Goal: Task Accomplishment & Management: Manage account settings

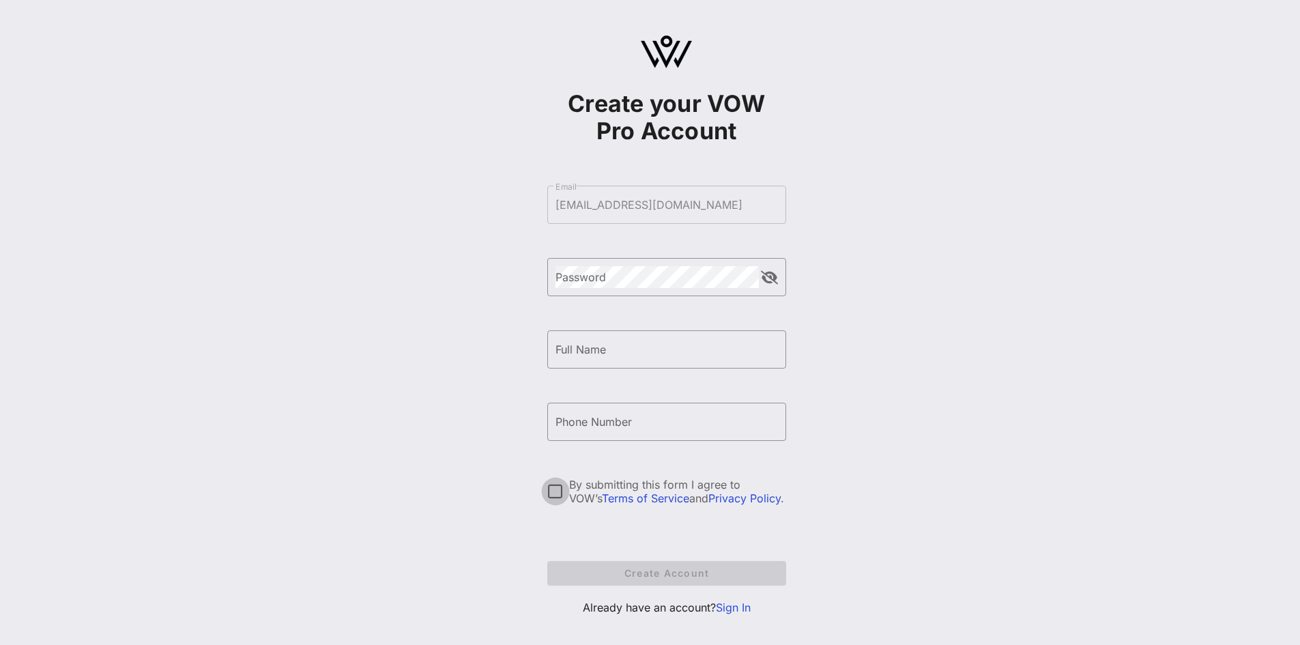
click at [559, 485] on div at bounding box center [555, 491] width 23 height 23
click at [743, 612] on link "Sign In" at bounding box center [733, 608] width 35 height 14
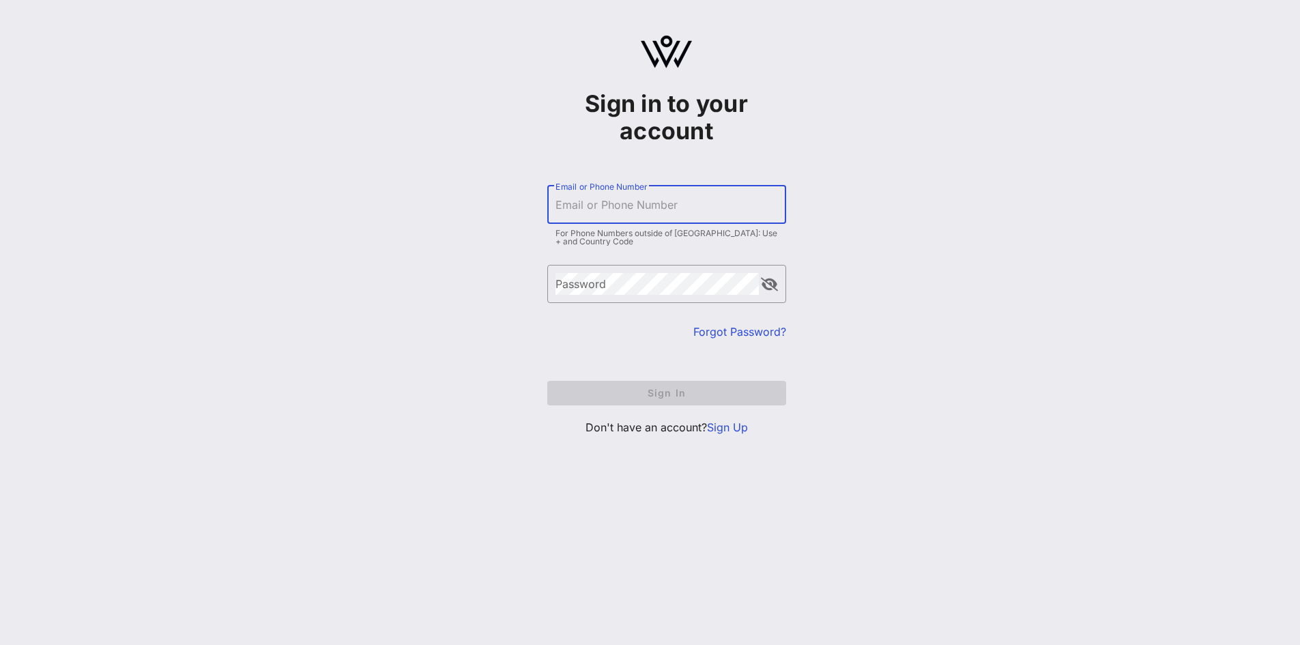
type input "iblake@aflcio.org"
click at [676, 194] on input "iblake@aflcio.org" at bounding box center [667, 205] width 223 height 22
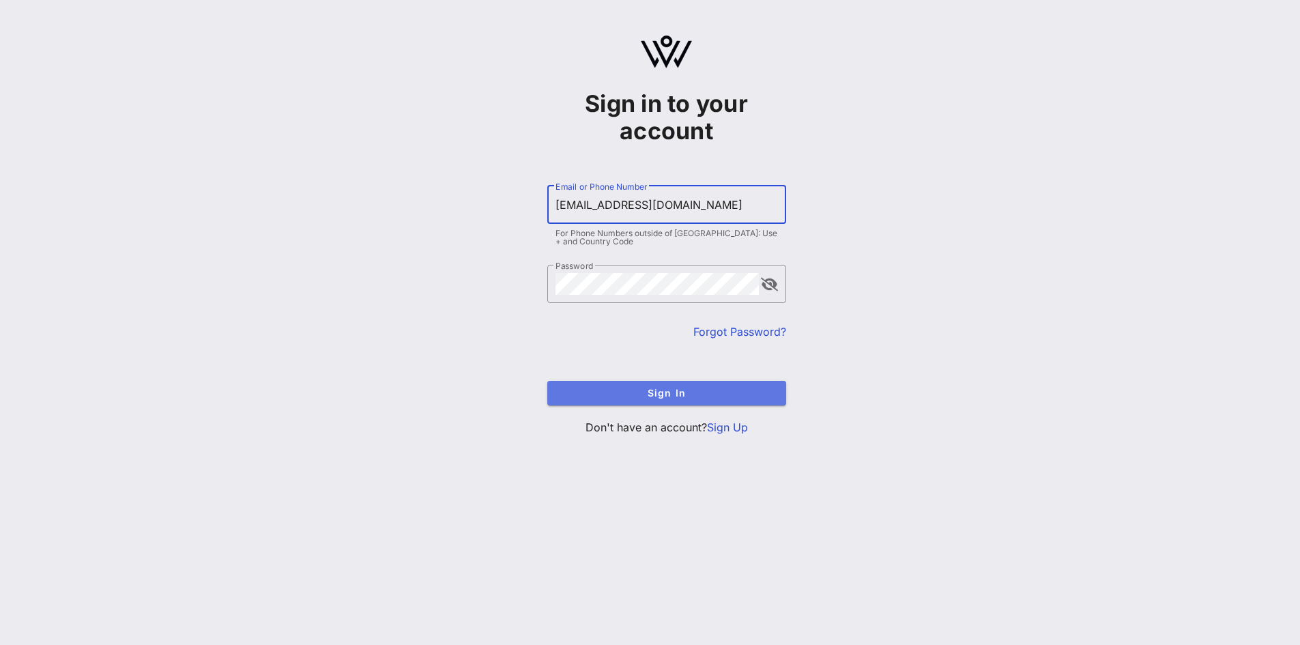
click at [655, 394] on span "Sign In" at bounding box center [666, 393] width 217 height 12
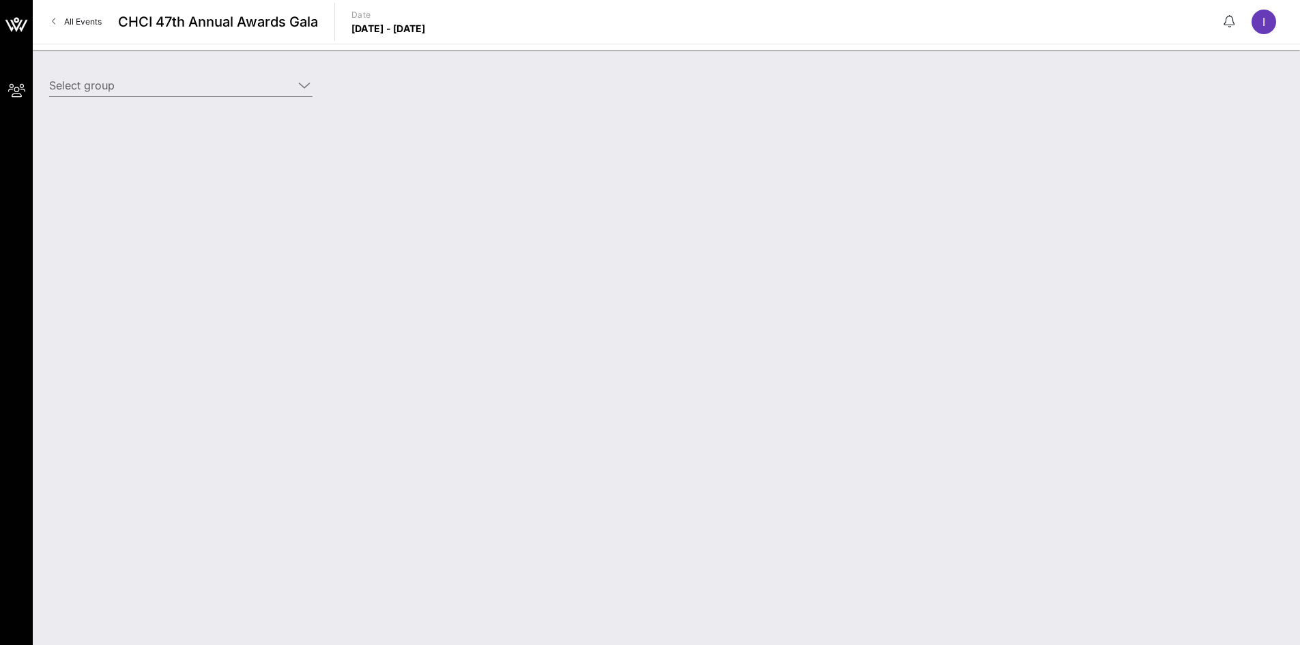
type input "AFLCIO (AFL-CIO) [Isabel Blake, iblake@aflcio.org]"
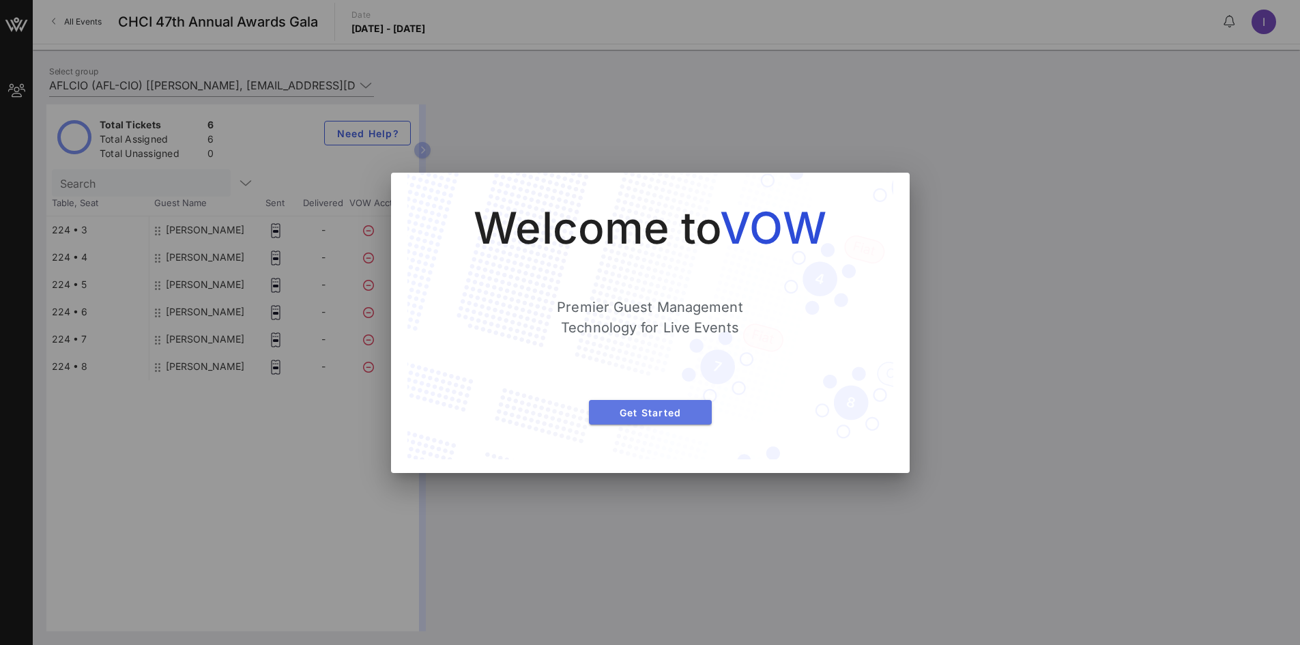
click at [654, 410] on span "Get Started" at bounding box center [650, 413] width 101 height 12
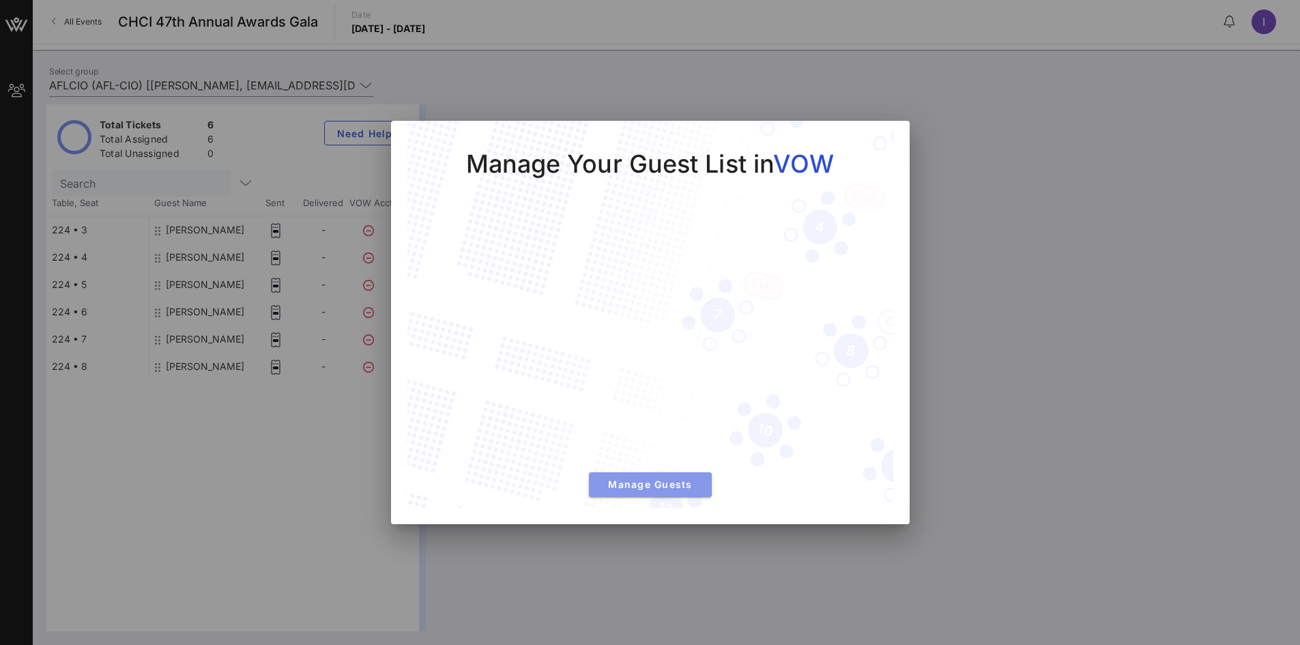
click at [647, 486] on span "Manage Guests" at bounding box center [650, 484] width 101 height 12
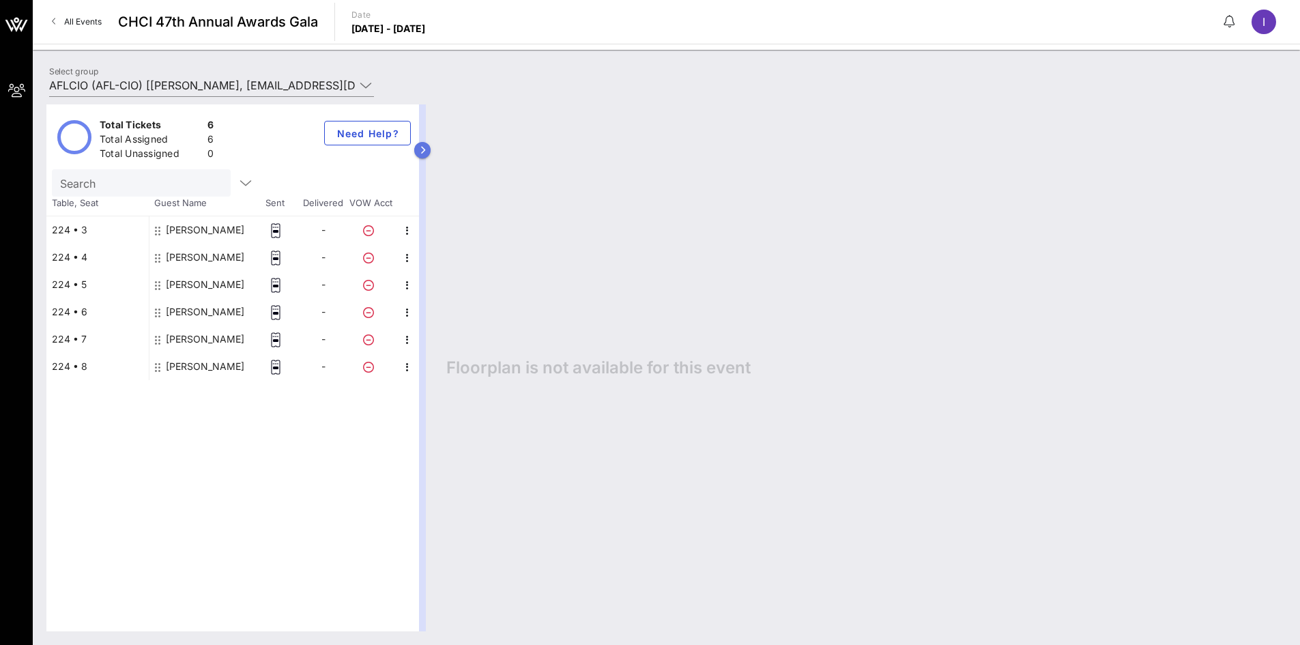
click at [427, 146] on button "button" at bounding box center [422, 150] width 16 height 16
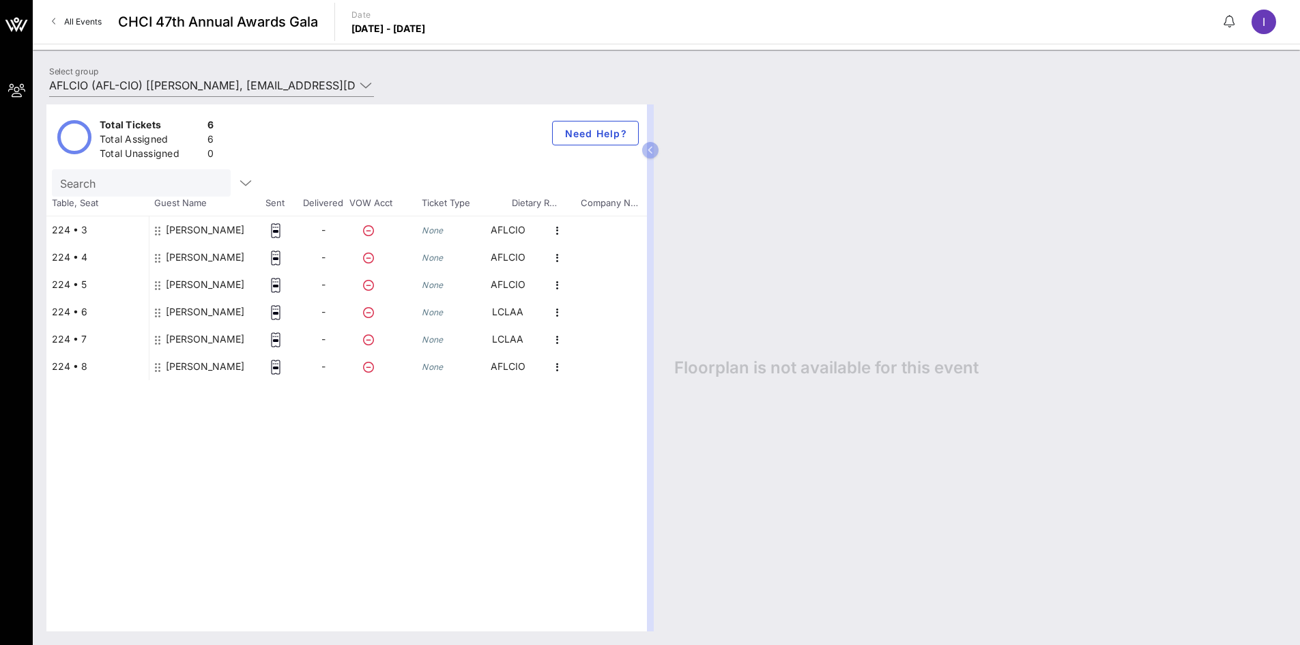
click at [66, 24] on span "All Events" at bounding box center [83, 21] width 38 height 10
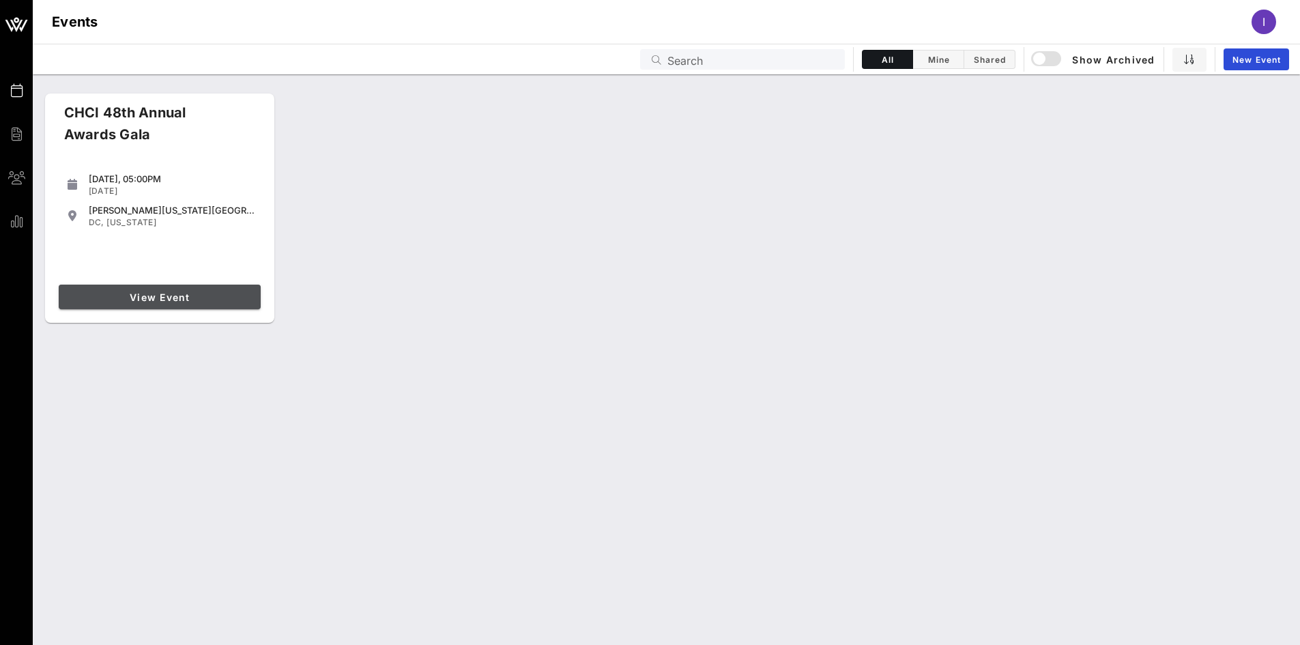
click at [176, 295] on span "View Event" at bounding box center [159, 297] width 191 height 12
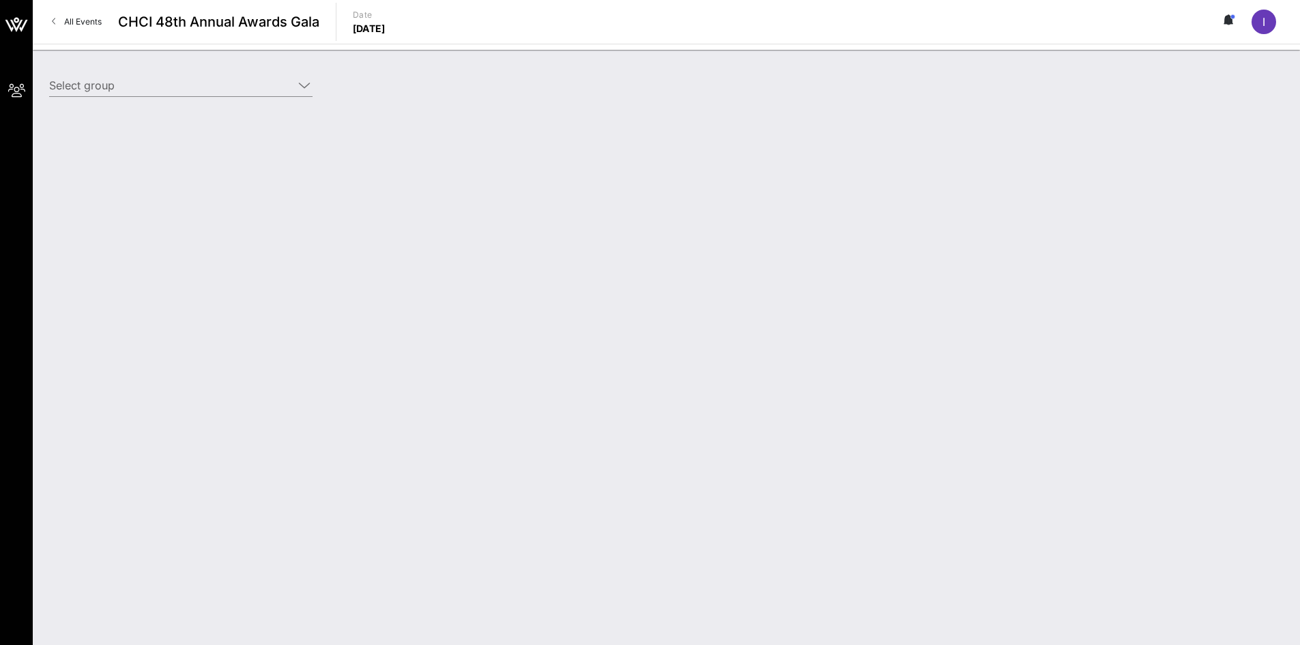
type input "AFL-CIO (AFL-CIO) [Isabel Blake, iblake@aflcio.org]"
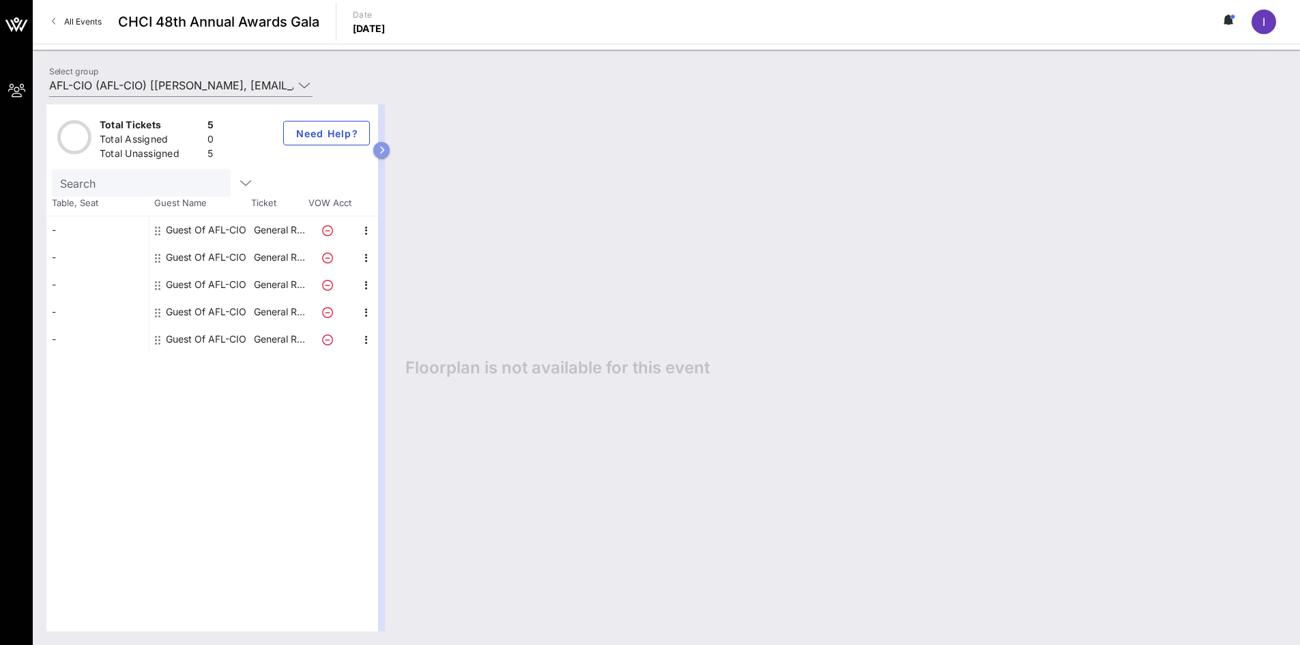
click at [384, 150] on icon "button" at bounding box center [382, 150] width 6 height 8
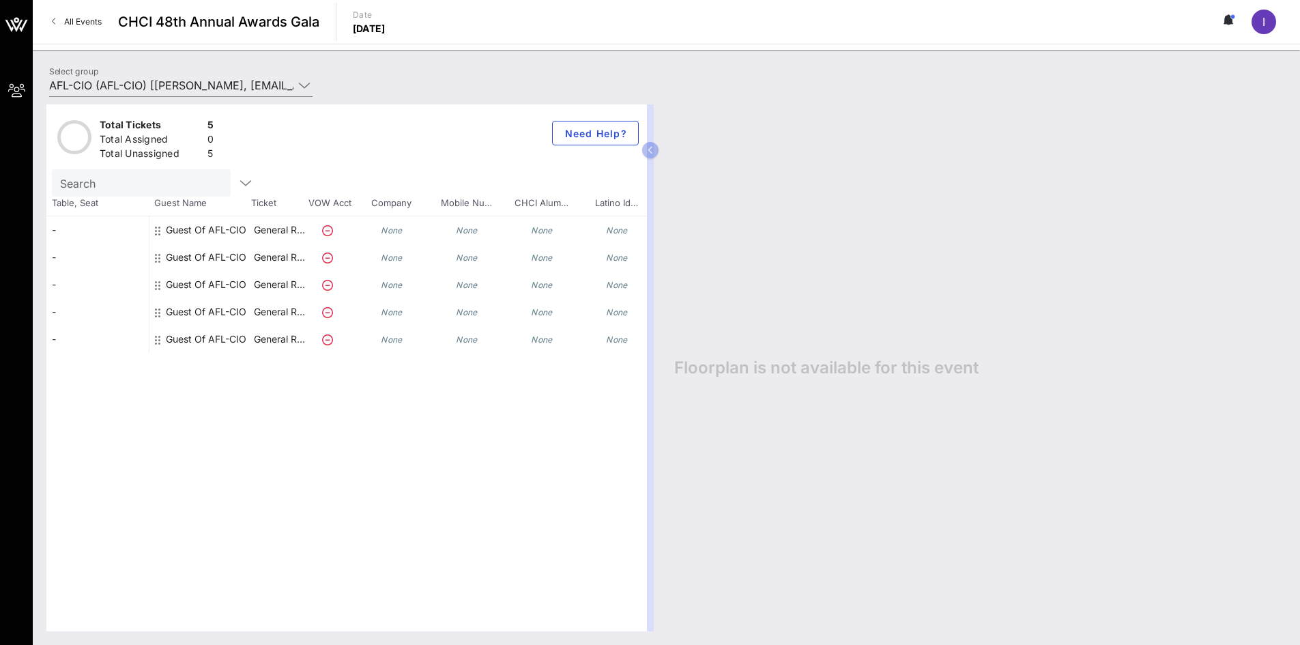
click at [207, 231] on div "Guest Of AFL-CIO" at bounding box center [206, 229] width 81 height 27
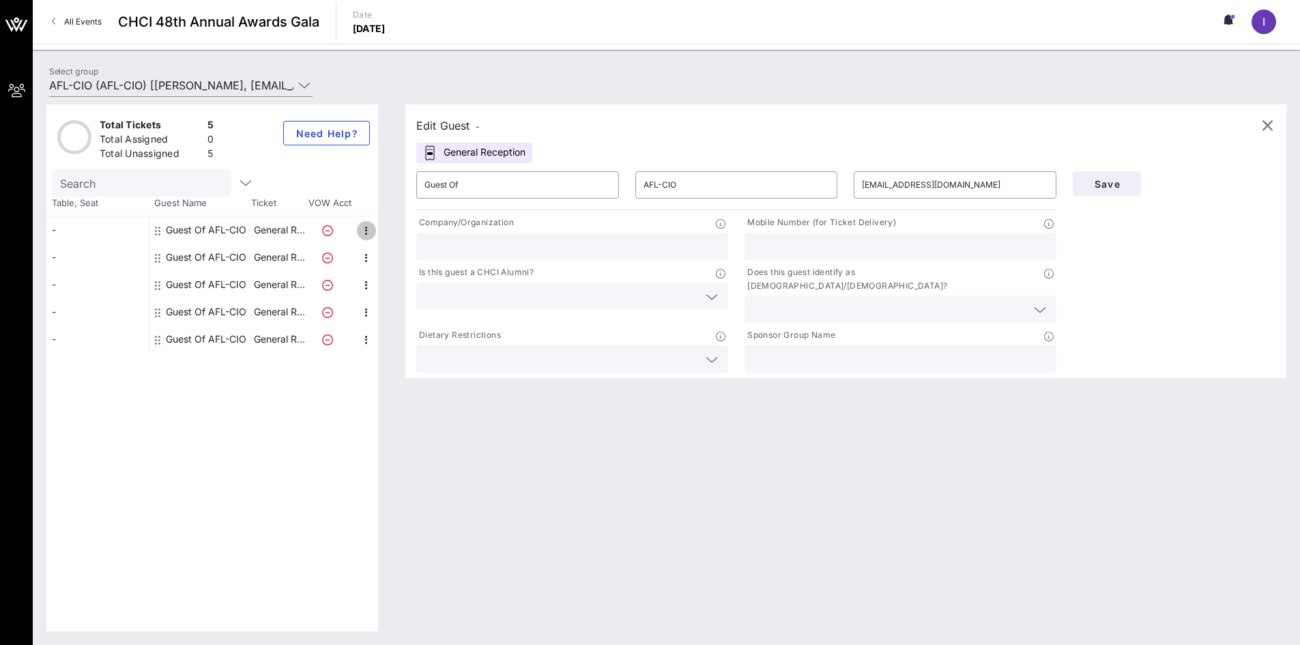
click at [359, 232] on icon "button" at bounding box center [366, 231] width 16 height 16
click at [328, 186] on div "Search" at bounding box center [212, 182] width 321 height 27
click at [1280, 124] on span "button" at bounding box center [1267, 125] width 33 height 16
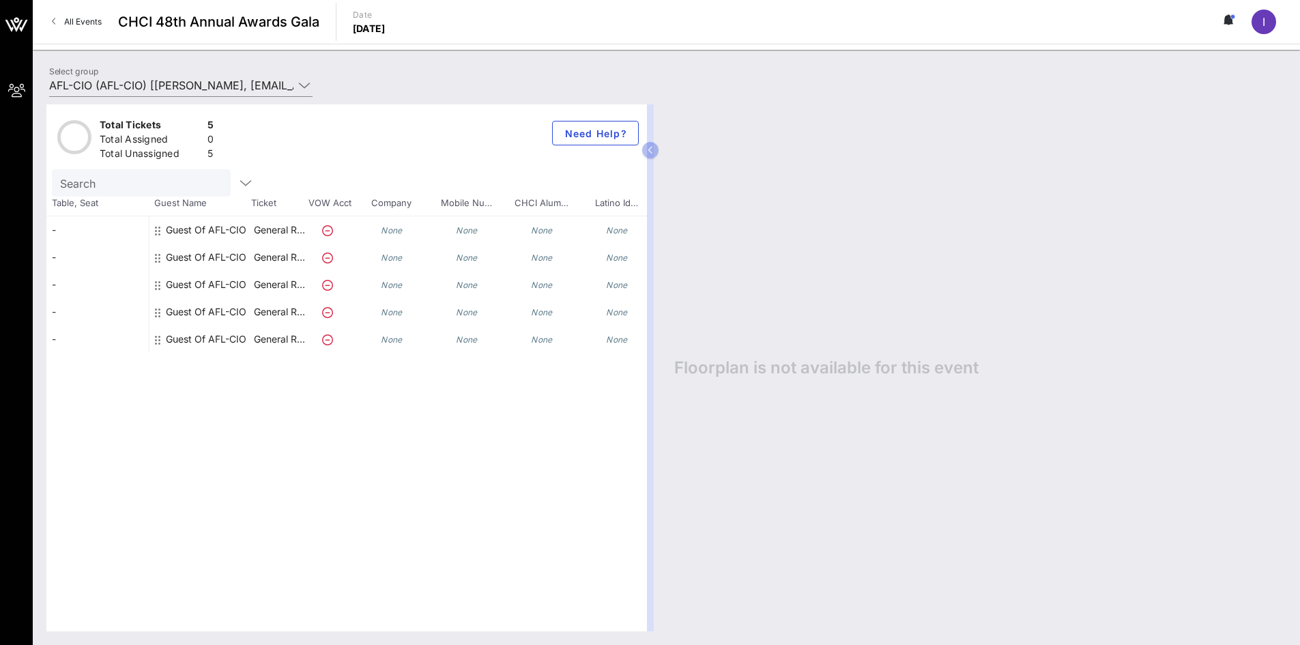
click at [543, 230] on icon "None" at bounding box center [542, 230] width 22 height 10
click at [212, 235] on div "Guest Of AFL-CIO" at bounding box center [206, 229] width 81 height 27
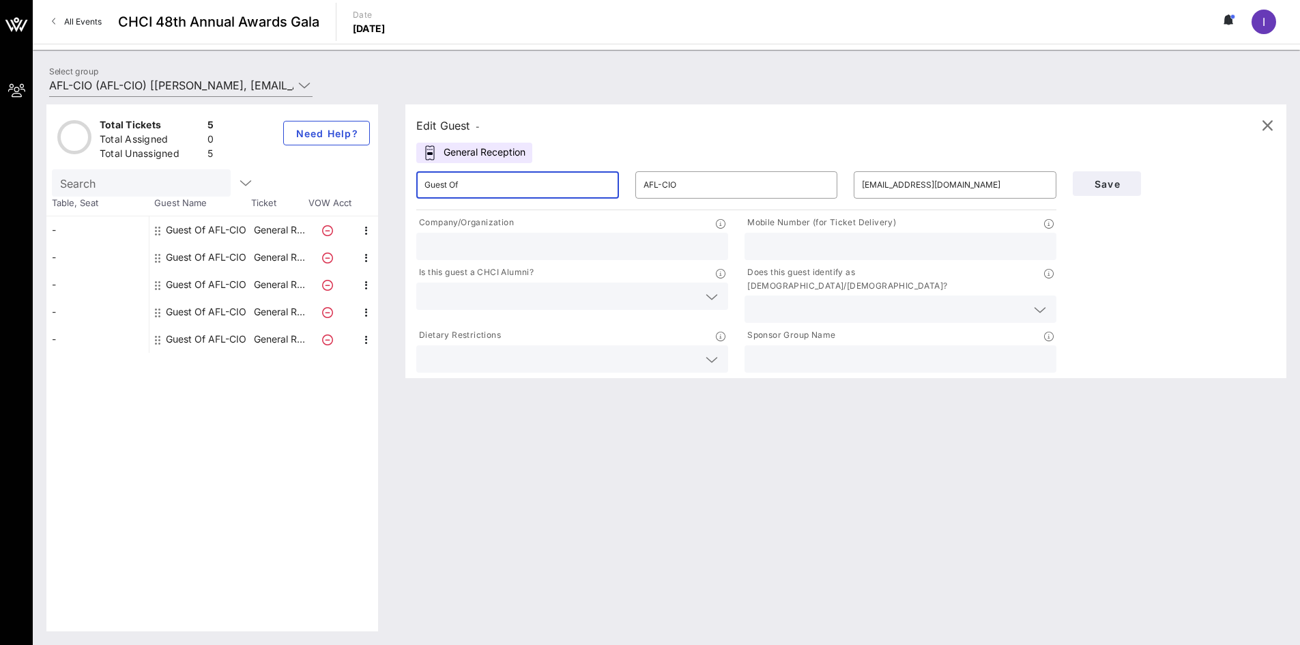
click at [523, 184] on input "Guest Of" at bounding box center [518, 185] width 186 height 22
drag, startPoint x: 495, startPoint y: 184, endPoint x: 413, endPoint y: 184, distance: 81.9
click at [413, 184] on div "​ Guest Of" at bounding box center [517, 185] width 219 height 44
type input "Leticia"
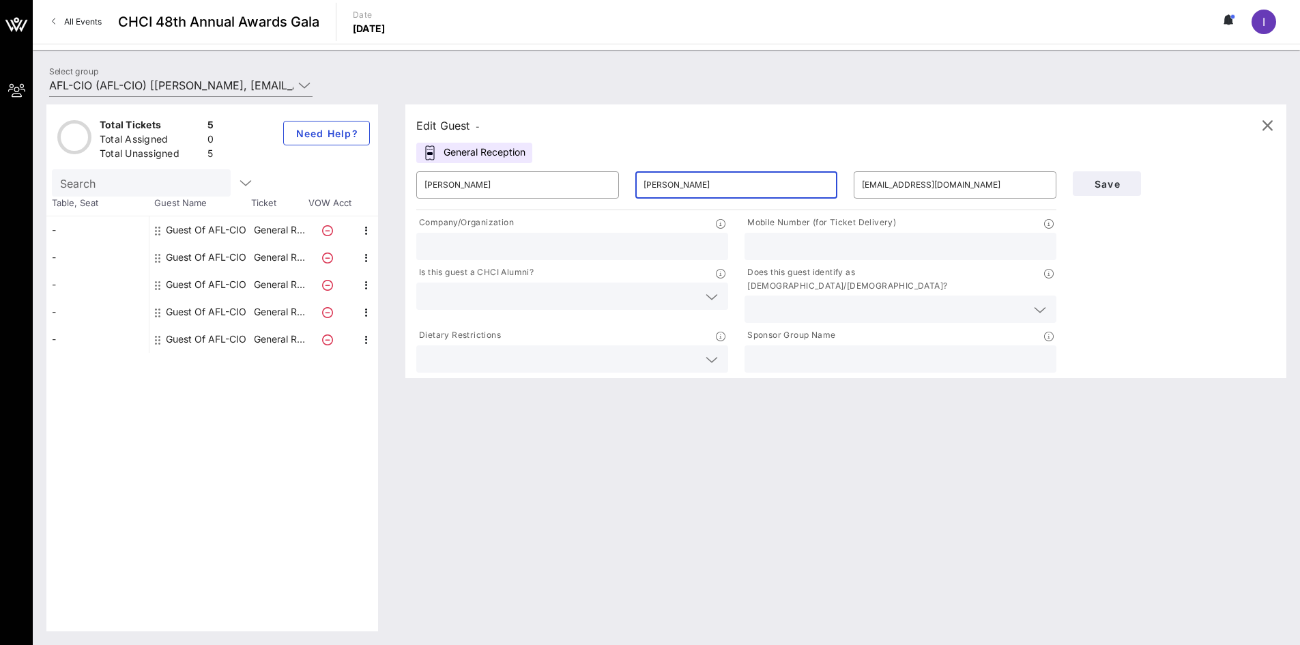
type input "Delgado"
click at [1116, 180] on span "Save" at bounding box center [1107, 184] width 46 height 12
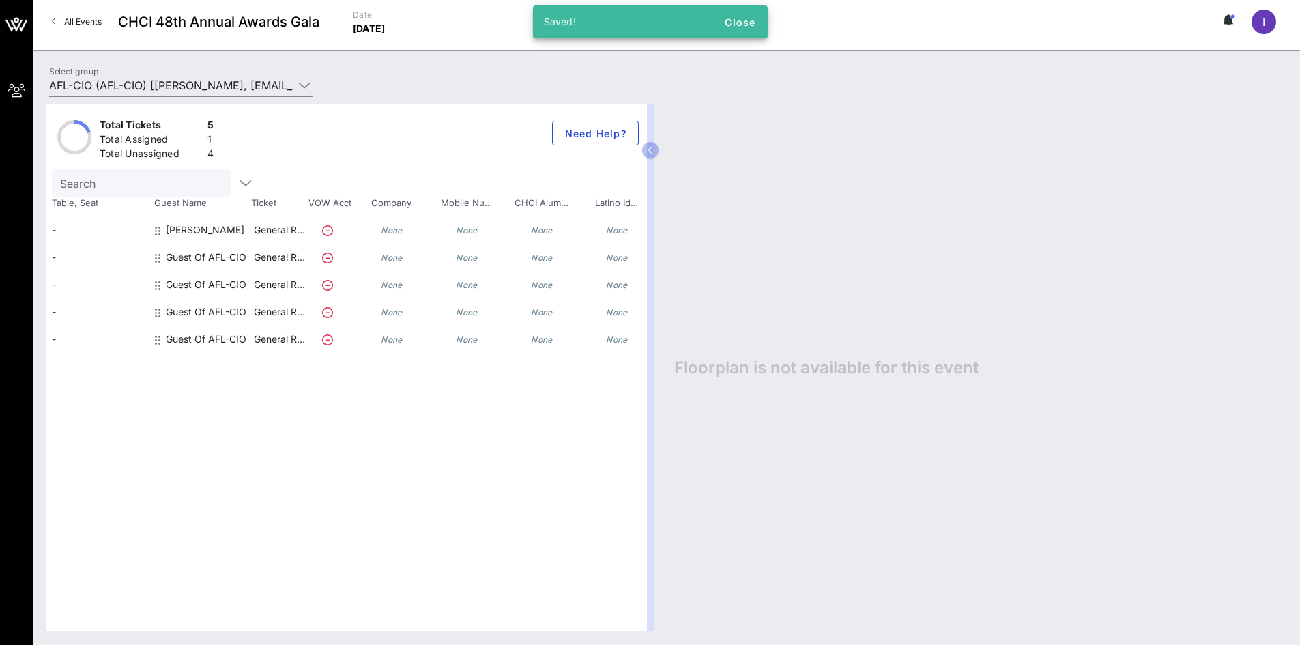
click at [236, 259] on div "Guest Of AFL-CIO" at bounding box center [206, 257] width 81 height 27
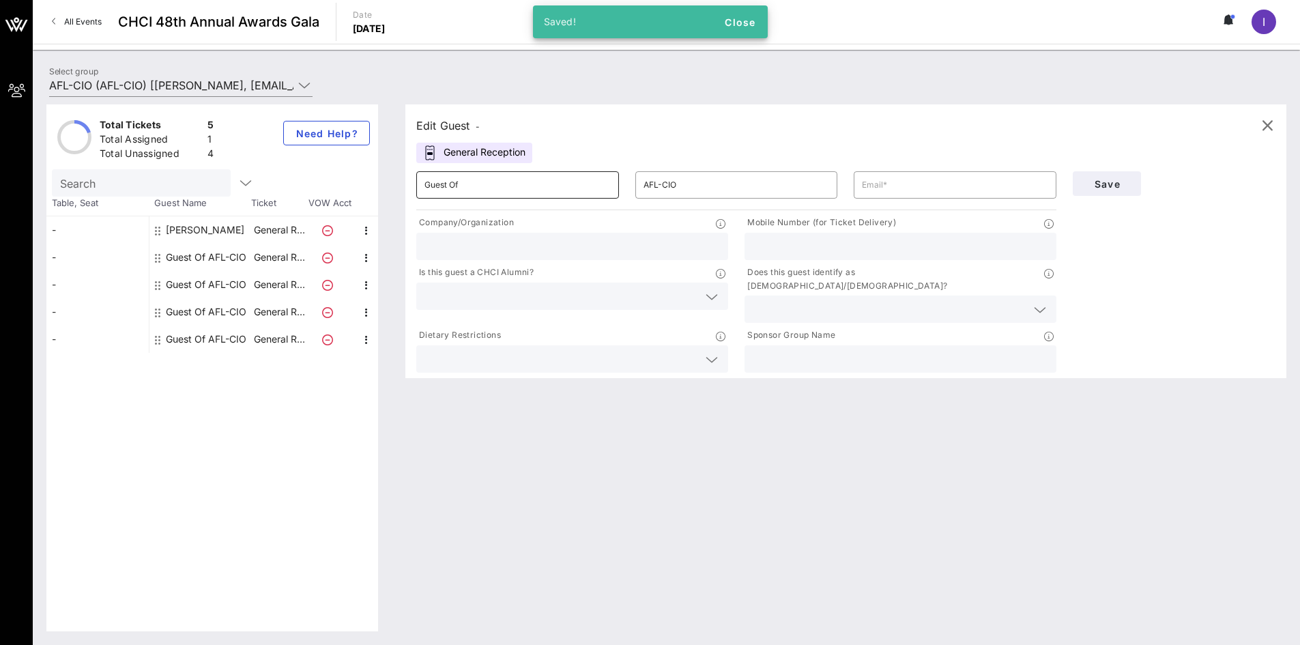
click at [492, 190] on input "Guest Of" at bounding box center [518, 185] width 186 height 22
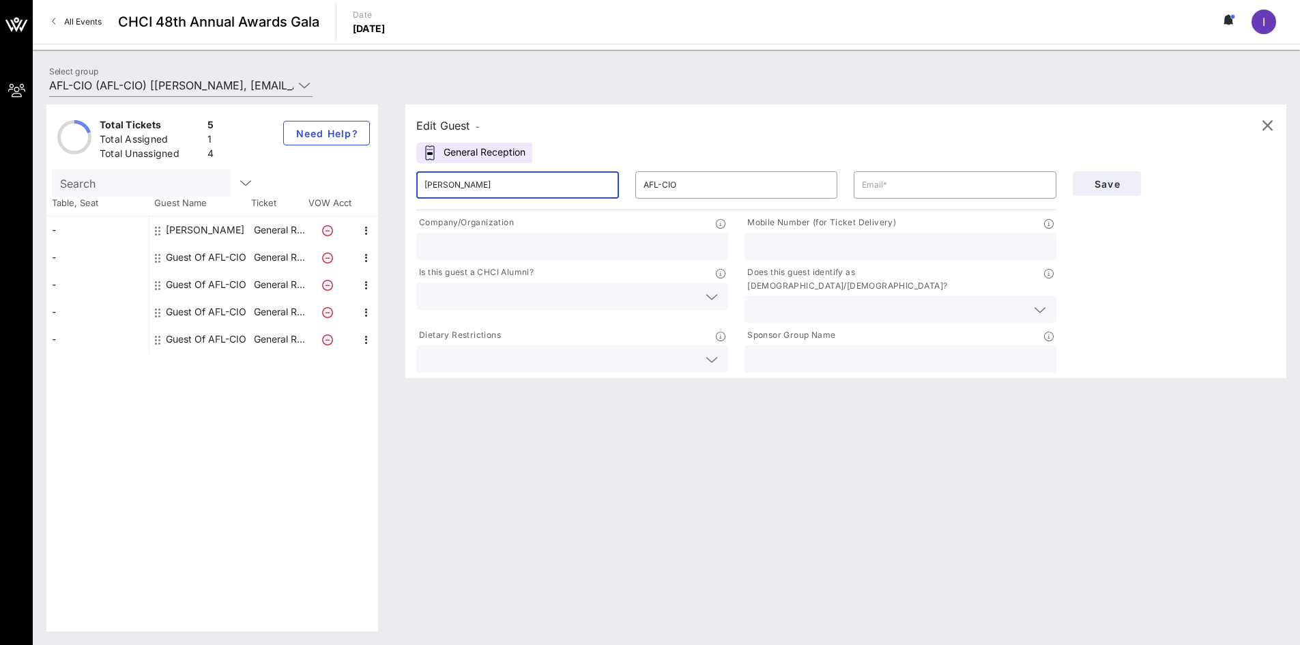
type input "Renee"
click at [898, 190] on input "text" at bounding box center [955, 185] width 186 height 22
paste input "rlara@aflcio.org"
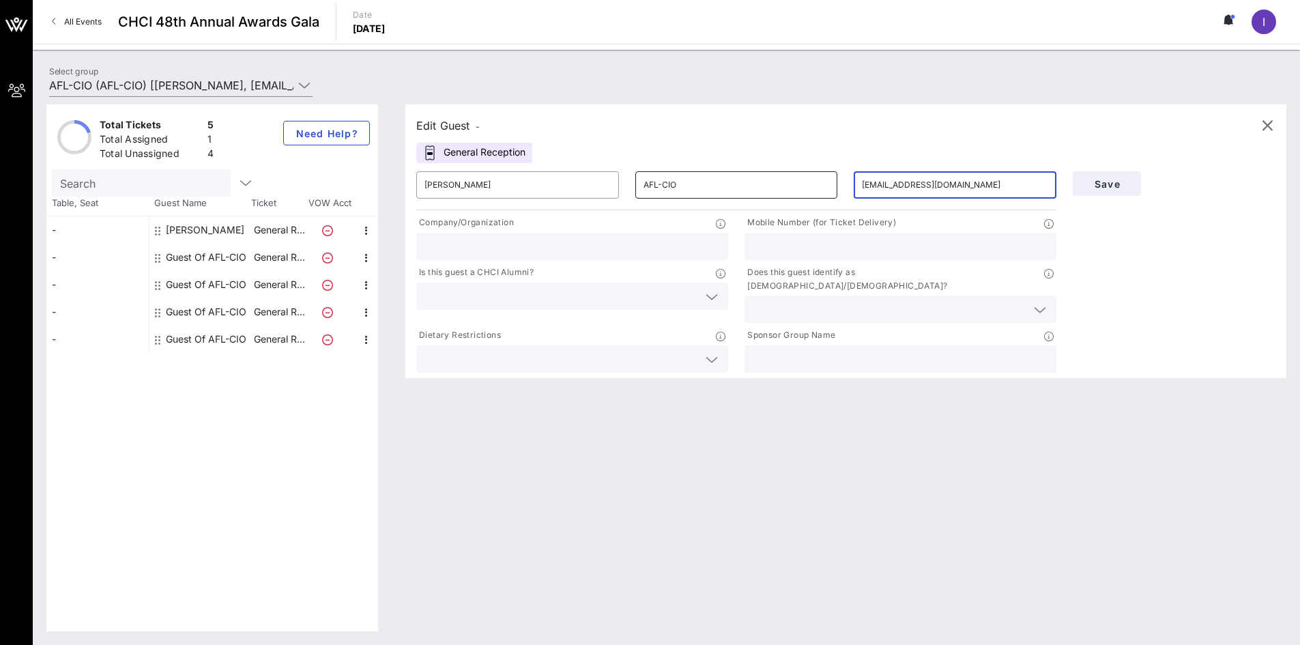
type input "rlara@aflcio.org"
click at [683, 184] on input "AFL-CIO" at bounding box center [737, 185] width 186 height 22
type input "A"
type input "Lara"
click at [449, 180] on input "Renee" at bounding box center [518, 185] width 186 height 22
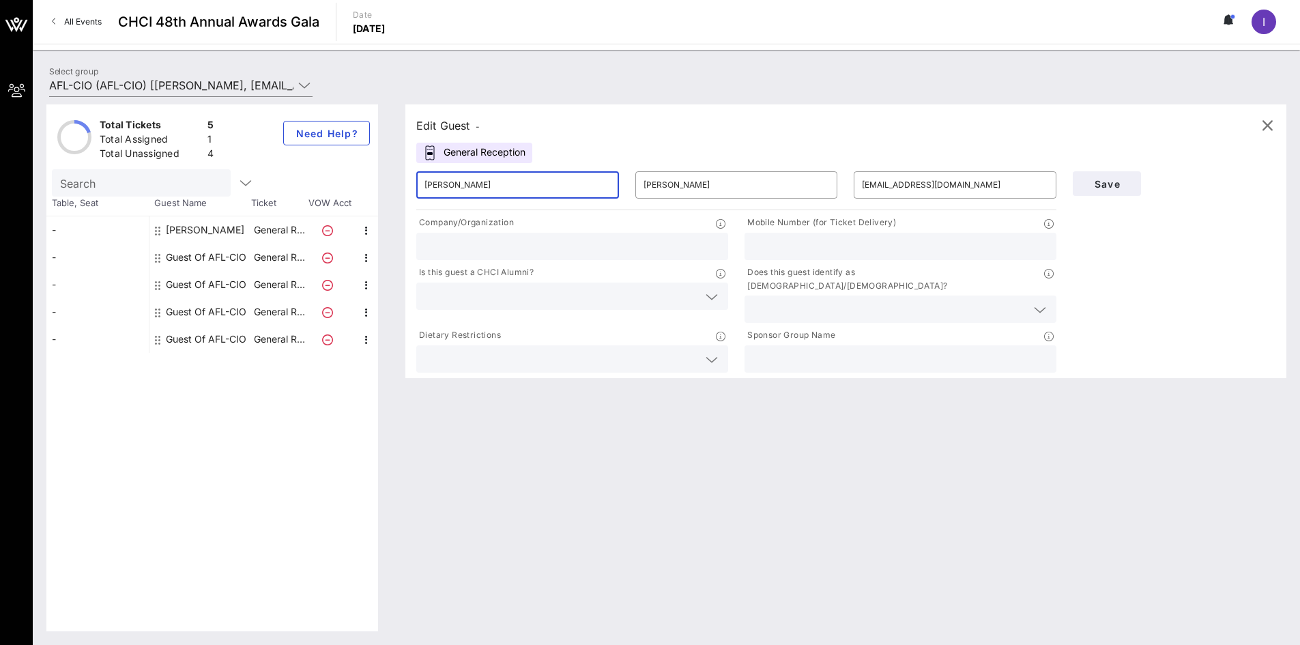
type input "Rene"
click at [655, 253] on input "text" at bounding box center [573, 247] width 296 height 18
drag, startPoint x: 655, startPoint y: 253, endPoint x: 328, endPoint y: 227, distance: 328.7
click at [328, 227] on div "Total Tickets 5 Total Assigned 1 Total Unassigned 4 Need Help? Search Table, Se…" at bounding box center [666, 367] width 1240 height 527
type input "AFL-CIO"
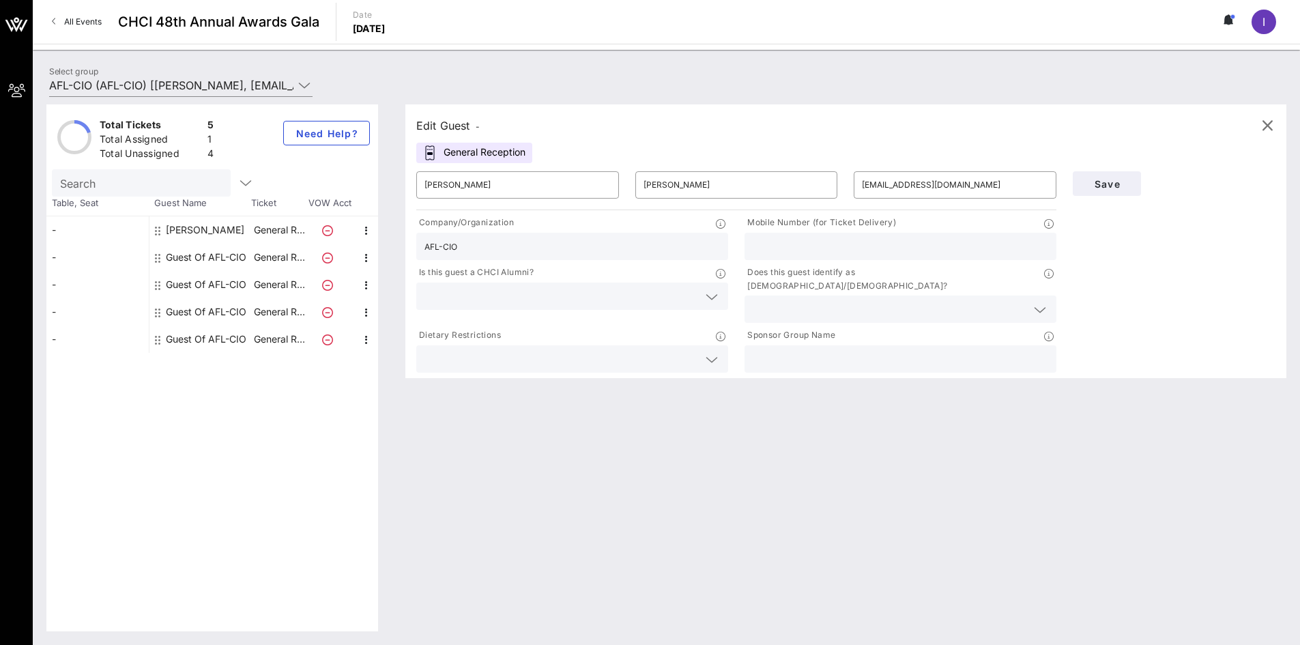
click at [702, 296] on div at bounding box center [710, 297] width 19 height 16
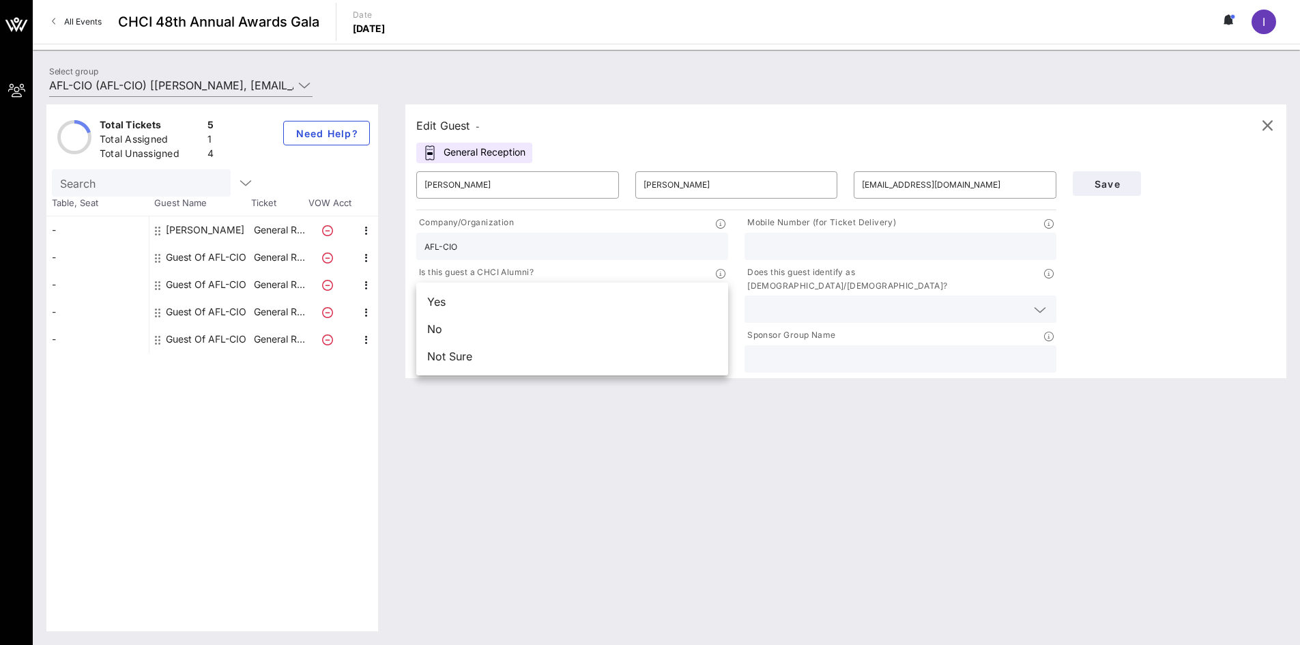
click at [1129, 301] on div "Save" at bounding box center [1174, 269] width 219 height 212
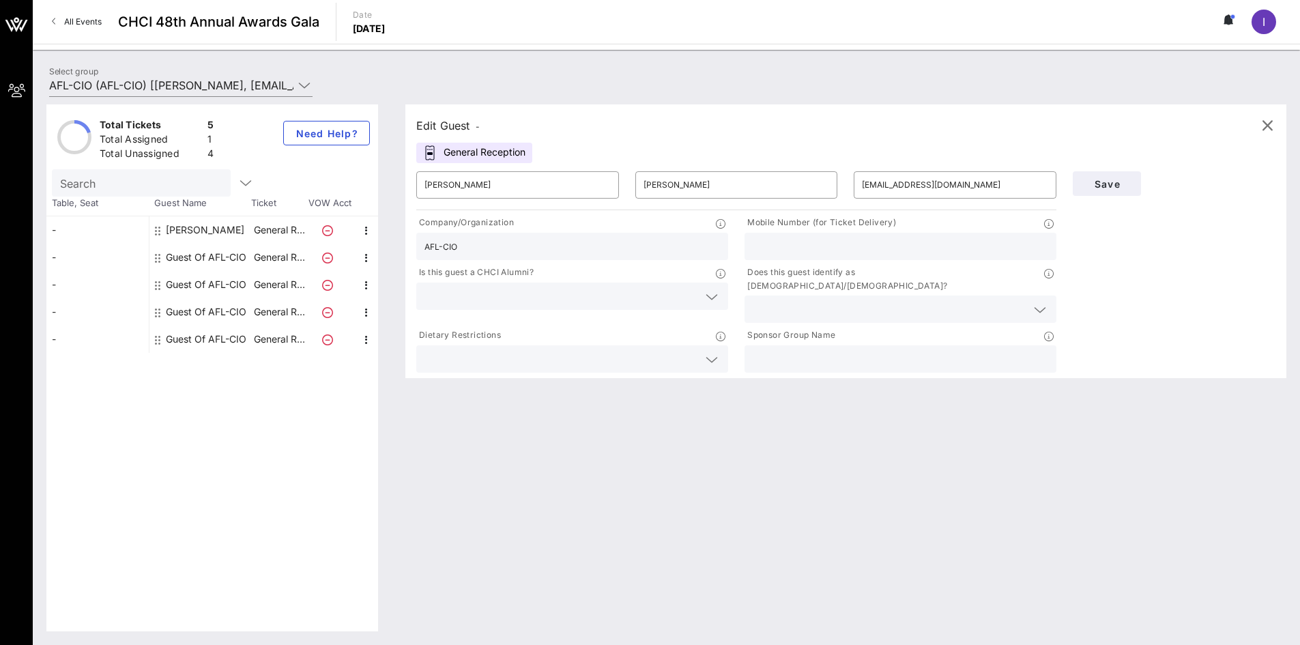
click at [930, 350] on input "text" at bounding box center [901, 359] width 296 height 18
paste input "AFL-CIO"
type input "AFL-CIO"
click at [1104, 180] on span "Save" at bounding box center [1107, 184] width 46 height 12
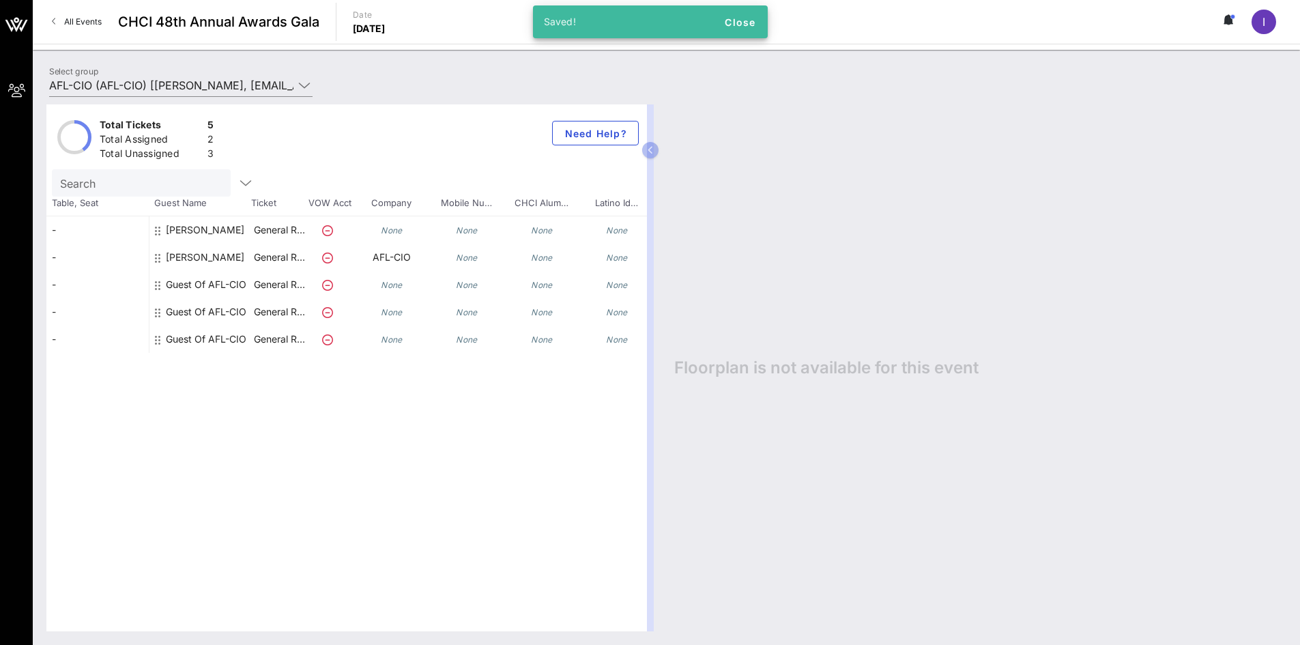
click at [215, 233] on div "Leticia Delgado" at bounding box center [205, 229] width 78 height 27
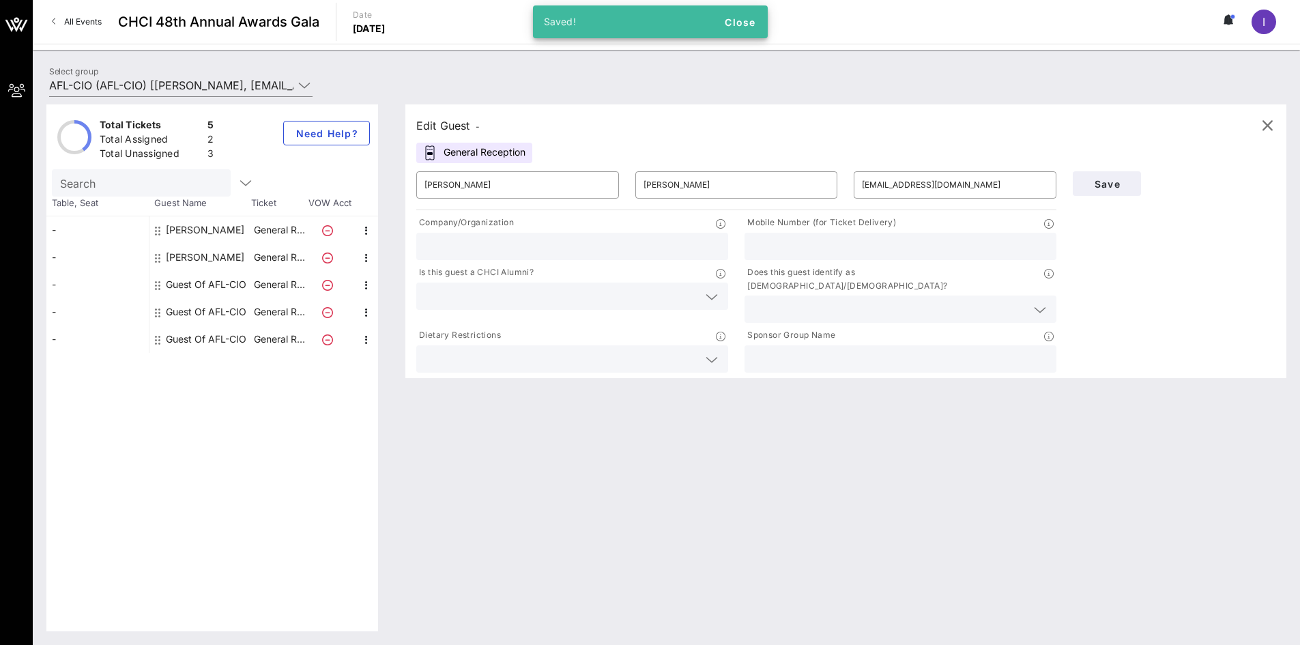
click at [558, 245] on input "text" at bounding box center [573, 247] width 296 height 18
paste input "AFL-CIO"
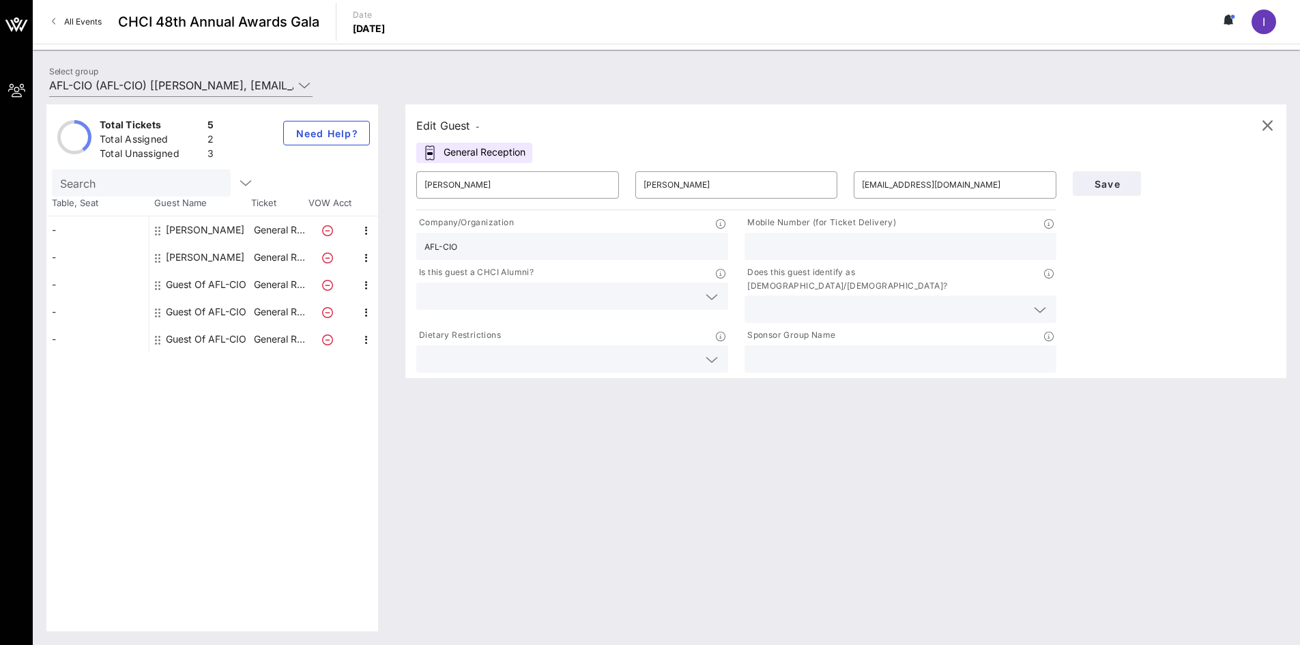
type input "AFL-CIO"
click at [926, 249] on input "text" at bounding box center [901, 247] width 296 height 18
click at [186, 261] on div "Rene Lara" at bounding box center [205, 257] width 78 height 27
type input "Rene"
type input "Lara"
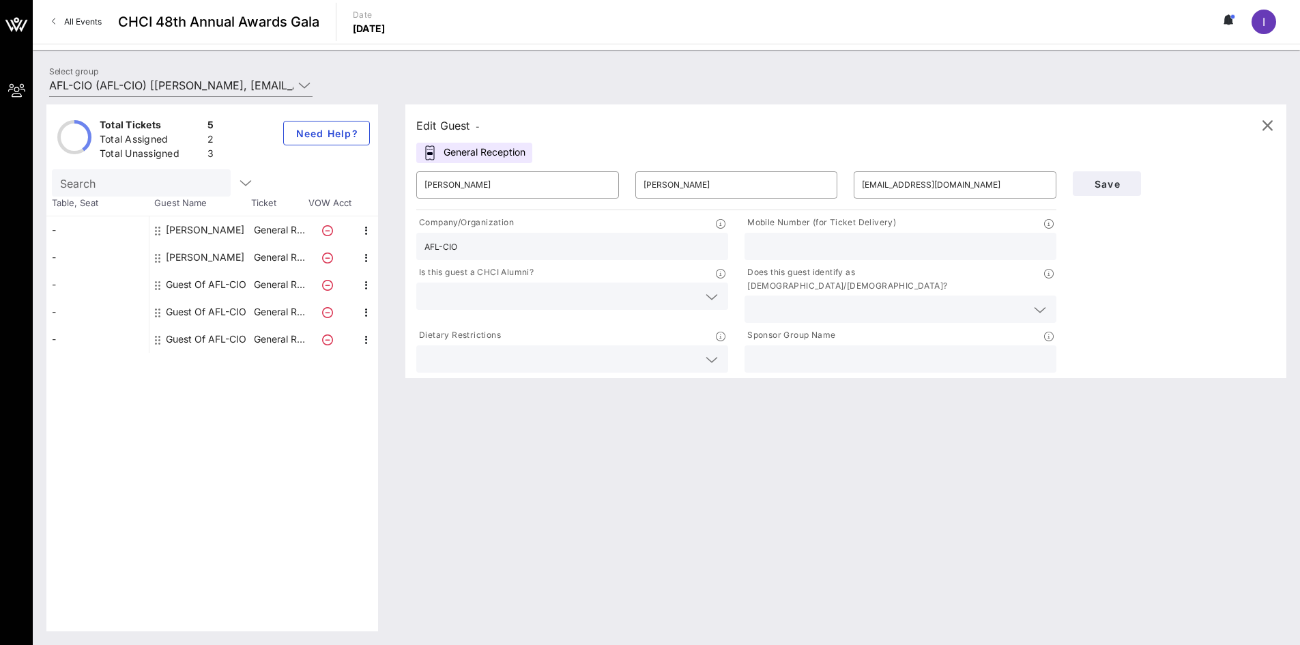
type input "rlara@aflcio.org"
type input "AFL-CIO"
click at [749, 244] on div at bounding box center [901, 246] width 312 height 27
paste input "(512) 596-8245"
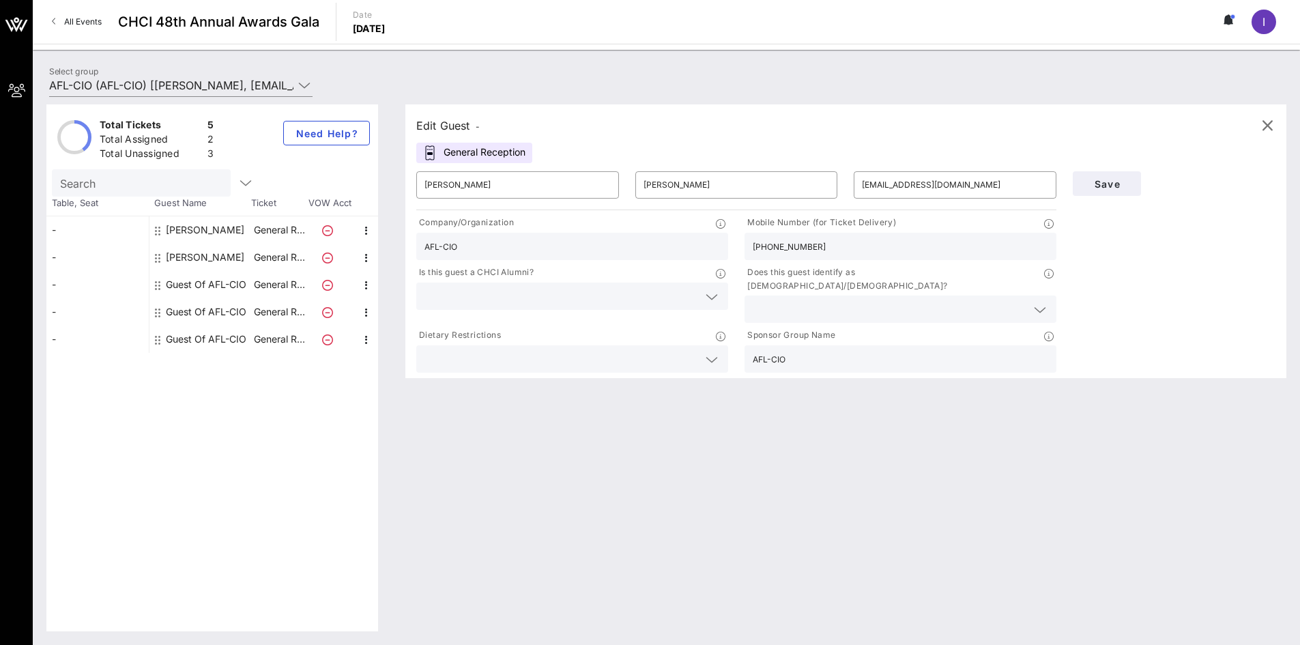
click at [866, 256] on div "(512) 596-8245" at bounding box center [901, 246] width 296 height 27
type input "(512) 596-8245"
click at [216, 237] on div "Leticia Delgado" at bounding box center [205, 229] width 78 height 27
type input "Leticia"
type input "Delgado"
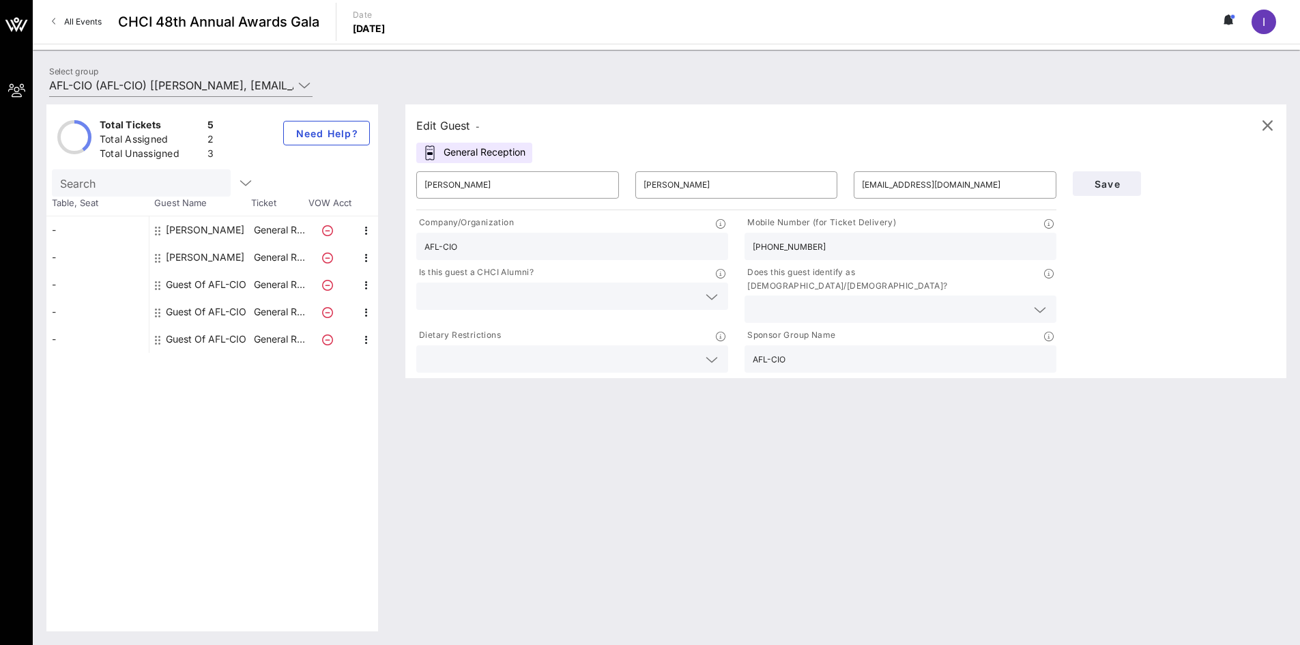
type input "ldelgado@aflcio.org"
click at [825, 239] on input "text" at bounding box center [901, 247] width 296 height 18
click at [939, 248] on input "text" at bounding box center [901, 247] width 296 height 18
paste input "(202) 701-5144"
type input "(202) 701-5144"
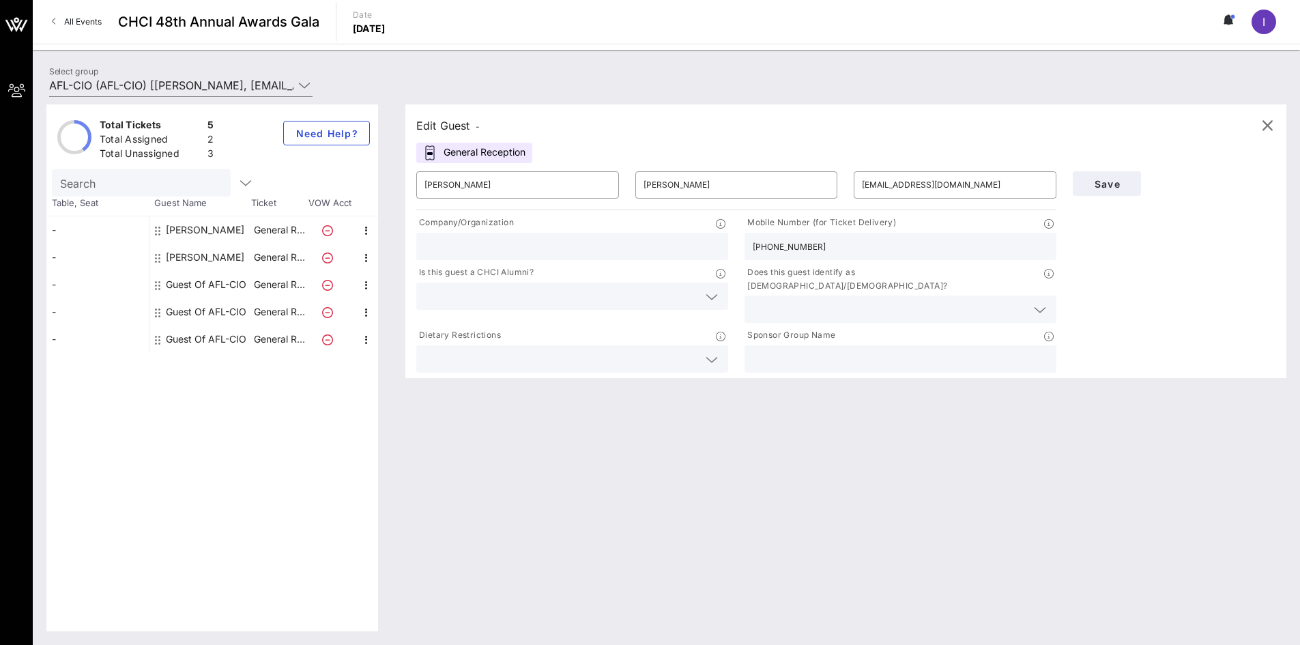
click at [566, 237] on div at bounding box center [573, 246] width 296 height 27
type input "a"
type input "AFL-CIO"
click at [666, 295] on input "text" at bounding box center [562, 296] width 274 height 18
click at [614, 307] on div "Yes" at bounding box center [572, 301] width 312 height 27
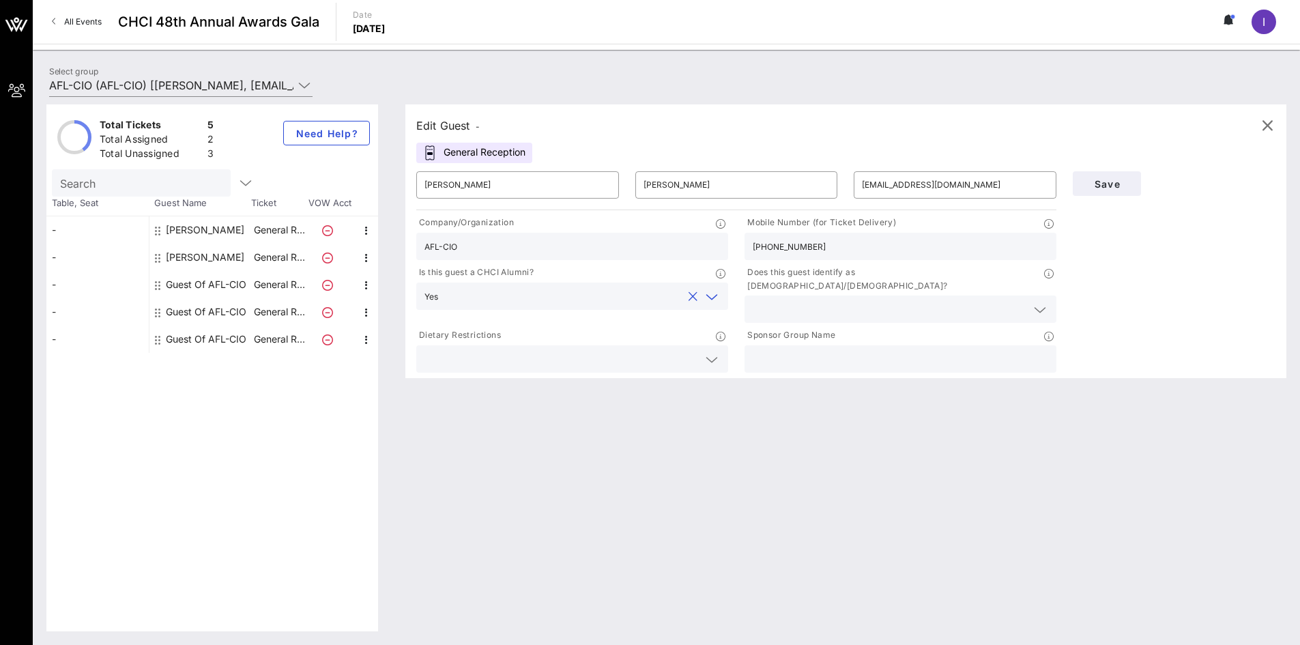
drag, startPoint x: 611, startPoint y: 248, endPoint x: 373, endPoint y: 243, distance: 238.3
click at [373, 243] on div "Total Tickets 5 Total Assigned 2 Total Unassigned 3 Need Help? Search Table, Se…" at bounding box center [666, 367] width 1240 height 527
click at [848, 350] on input "text" at bounding box center [901, 359] width 296 height 18
paste input "AFL-CIO"
type input "AFL-CIO"
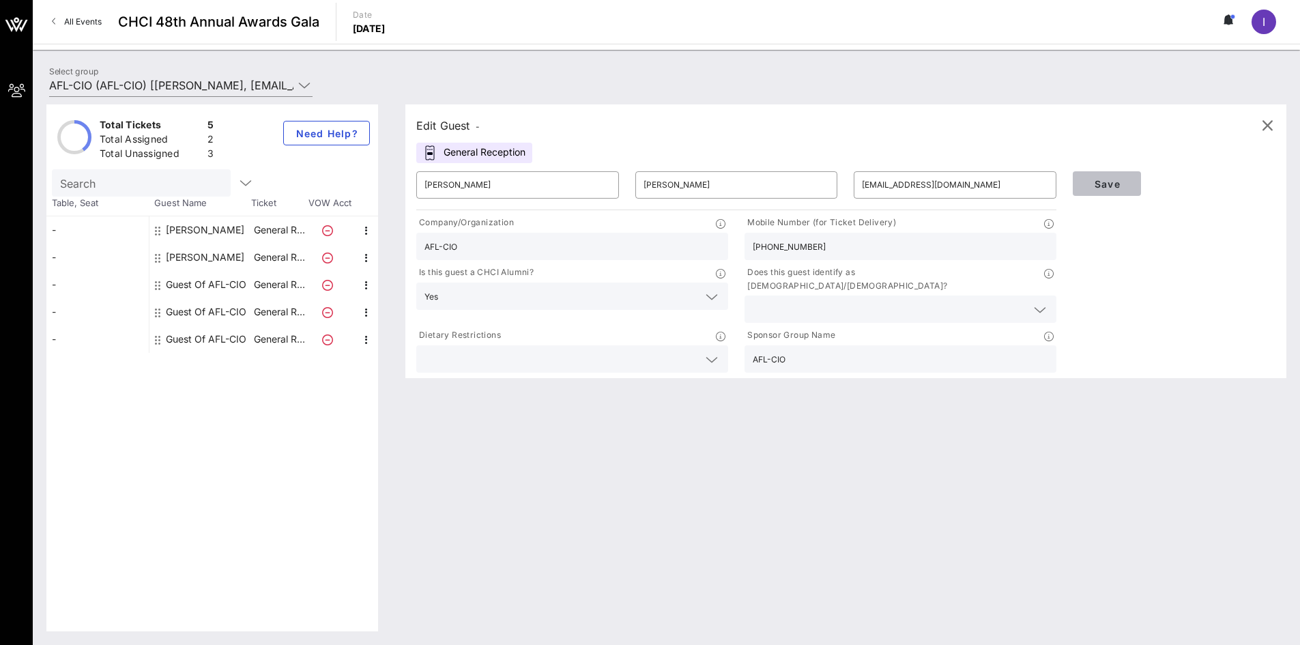
click at [1124, 179] on span "Save" at bounding box center [1107, 184] width 46 height 12
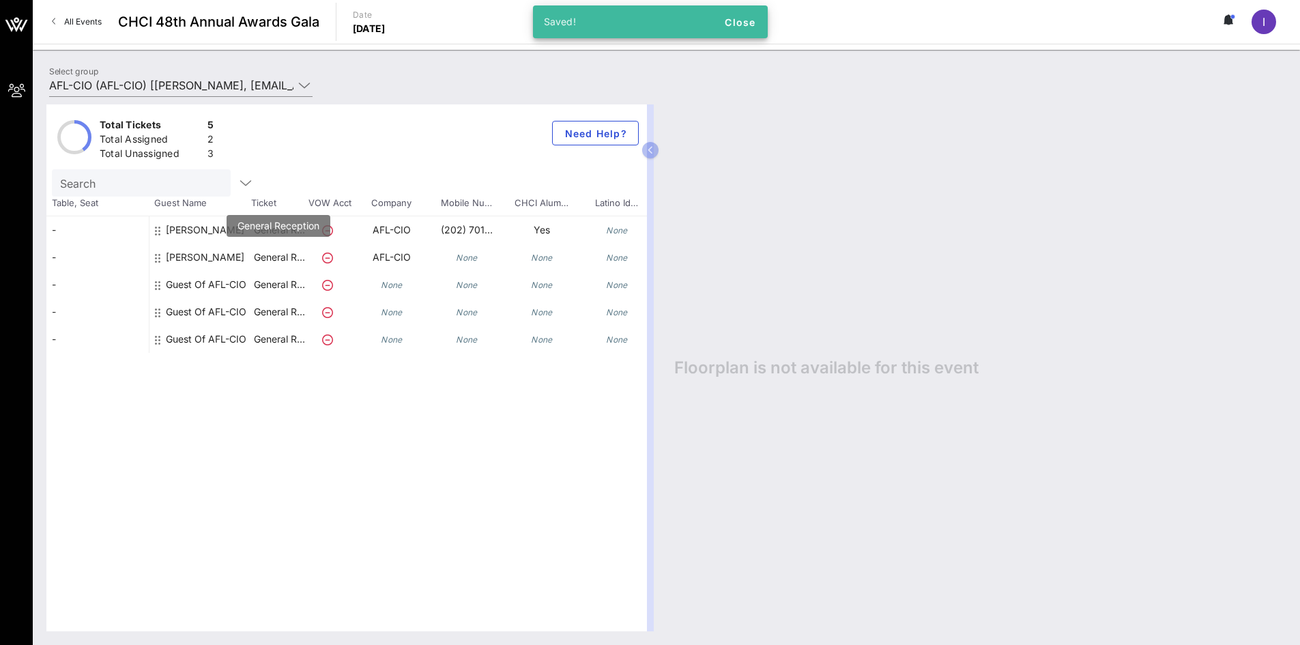
click at [258, 257] on p "General R…" at bounding box center [279, 257] width 55 height 27
click at [164, 261] on div "Rene Lara" at bounding box center [200, 263] width 102 height 38
click at [186, 253] on div "Rene Lara" at bounding box center [205, 263] width 78 height 38
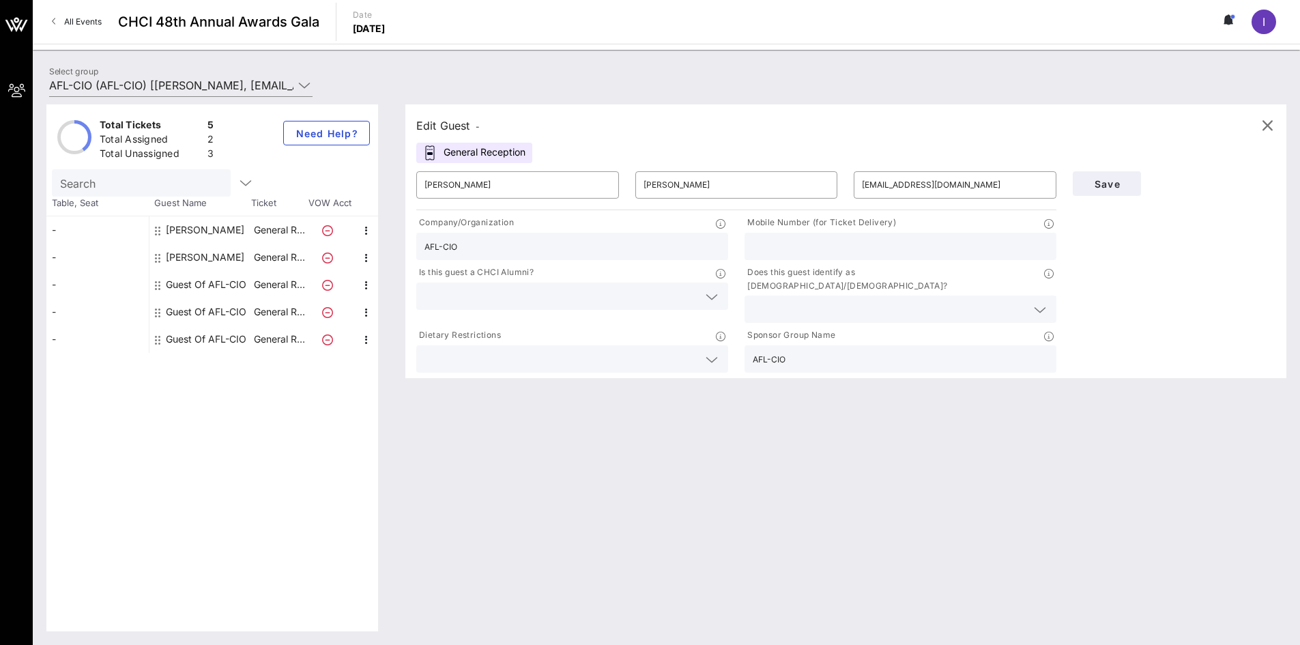
click at [816, 242] on input "text" at bounding box center [901, 247] width 296 height 18
click at [808, 259] on div at bounding box center [901, 246] width 296 height 27
paste input "(202) 637-5083"
type input "(202) 637-5083"
click at [1124, 190] on button "Save" at bounding box center [1107, 183] width 68 height 25
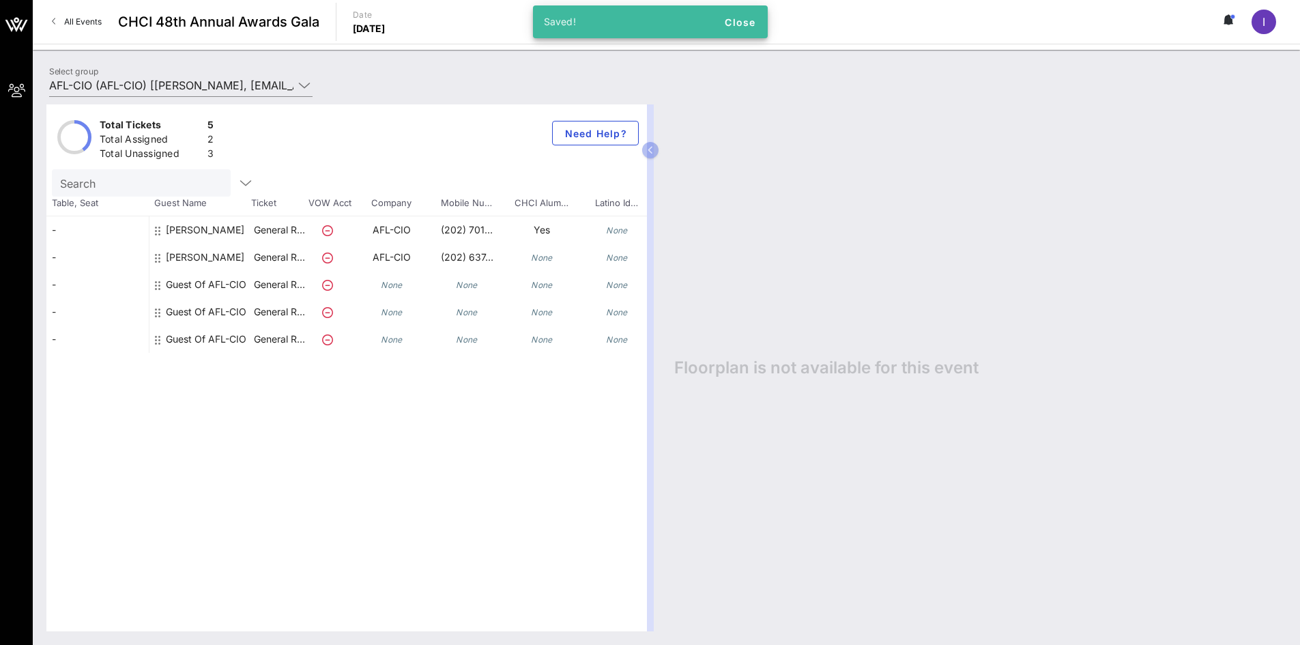
click at [189, 285] on div "Guest Of AFL-CIO" at bounding box center [206, 284] width 81 height 27
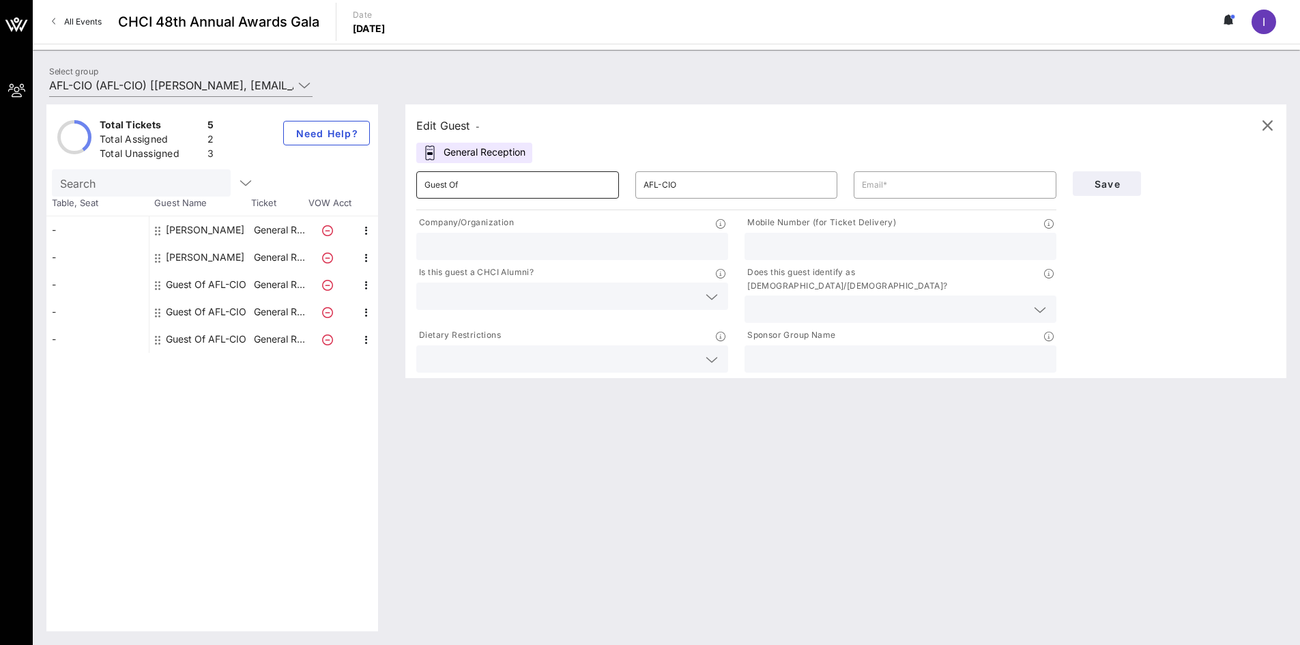
click at [539, 182] on input "Guest Of" at bounding box center [518, 185] width 186 height 22
paste input "Stephanie Sepulveda"
drag, startPoint x: 539, startPoint y: 182, endPoint x: 375, endPoint y: 182, distance: 163.8
click at [375, 182] on div "Total Tickets 5 Total Assigned 2 Total Unassigned 3 Need Help? Search Table, Se…" at bounding box center [666, 367] width 1240 height 527
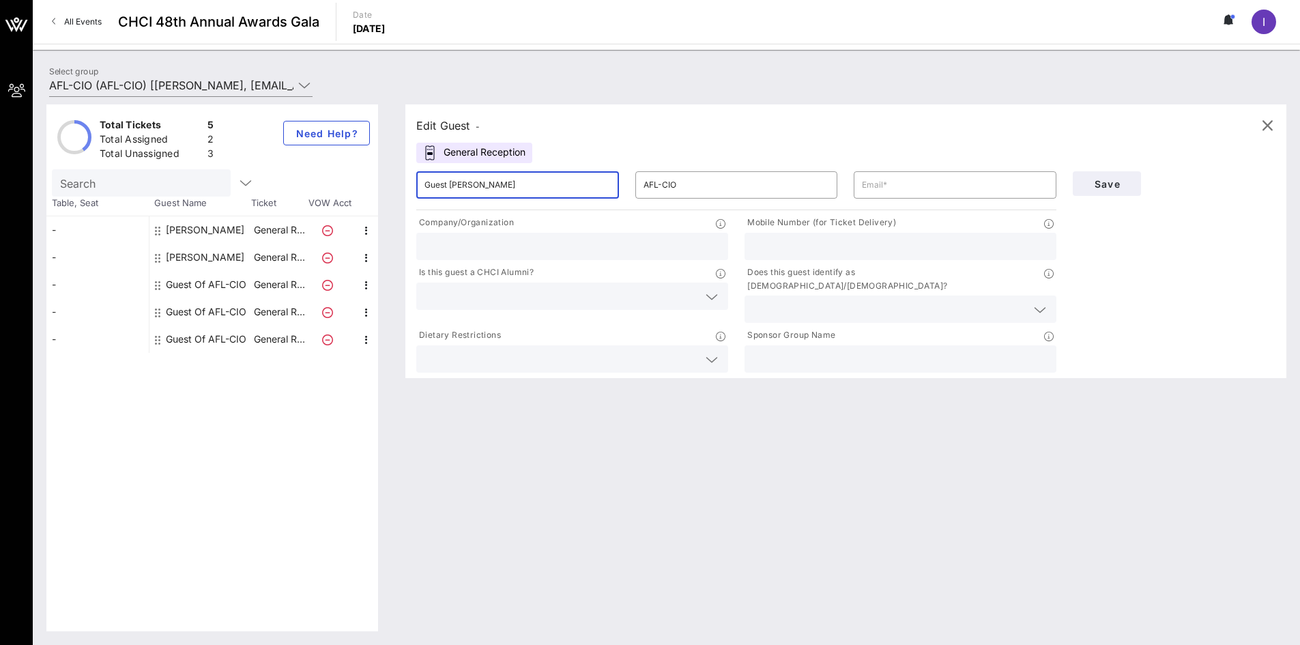
paste input "text"
drag, startPoint x: 560, startPoint y: 186, endPoint x: 467, endPoint y: 188, distance: 93.5
click at [467, 188] on input "Stephanie Sepulveda" at bounding box center [518, 185] width 186 height 22
type input "Stephanie"
paste input "Sepulveda"
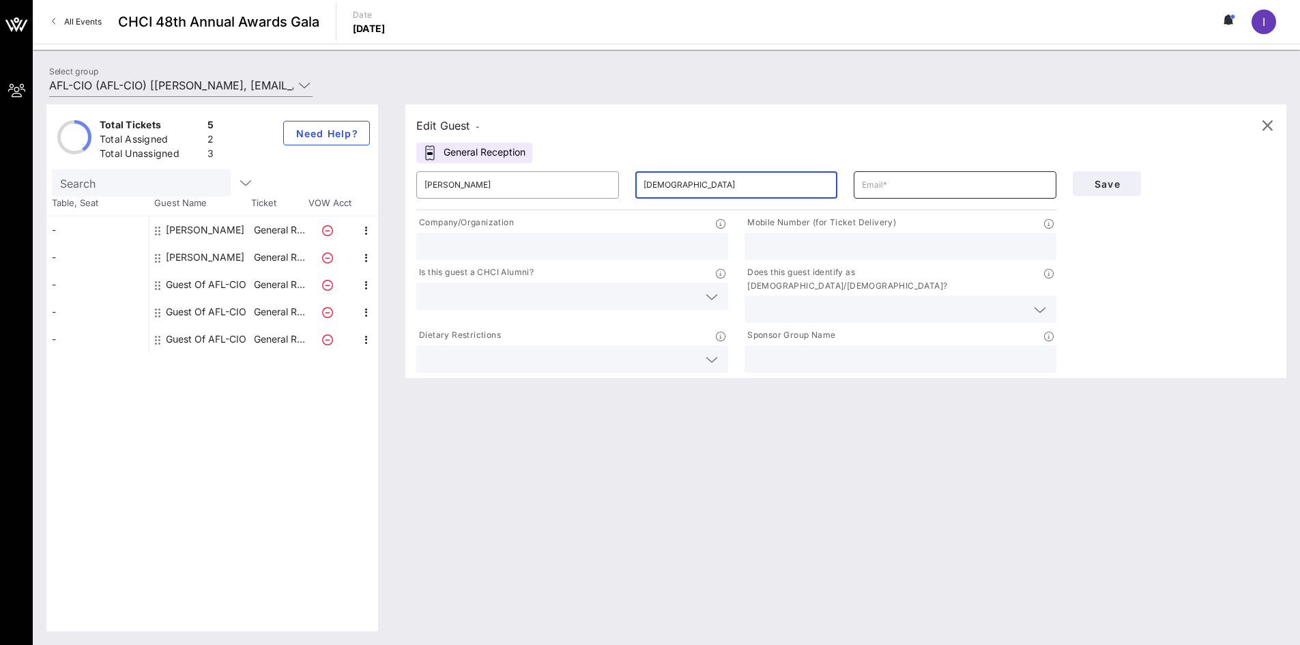
type input "Sepulveda"
click at [918, 186] on input "text" at bounding box center [955, 185] width 186 height 22
click at [906, 190] on input "text" at bounding box center [955, 185] width 186 height 22
paste input "Ssepulveda@aflcio.org"
type input "Ssepulveda@aflcio.org"
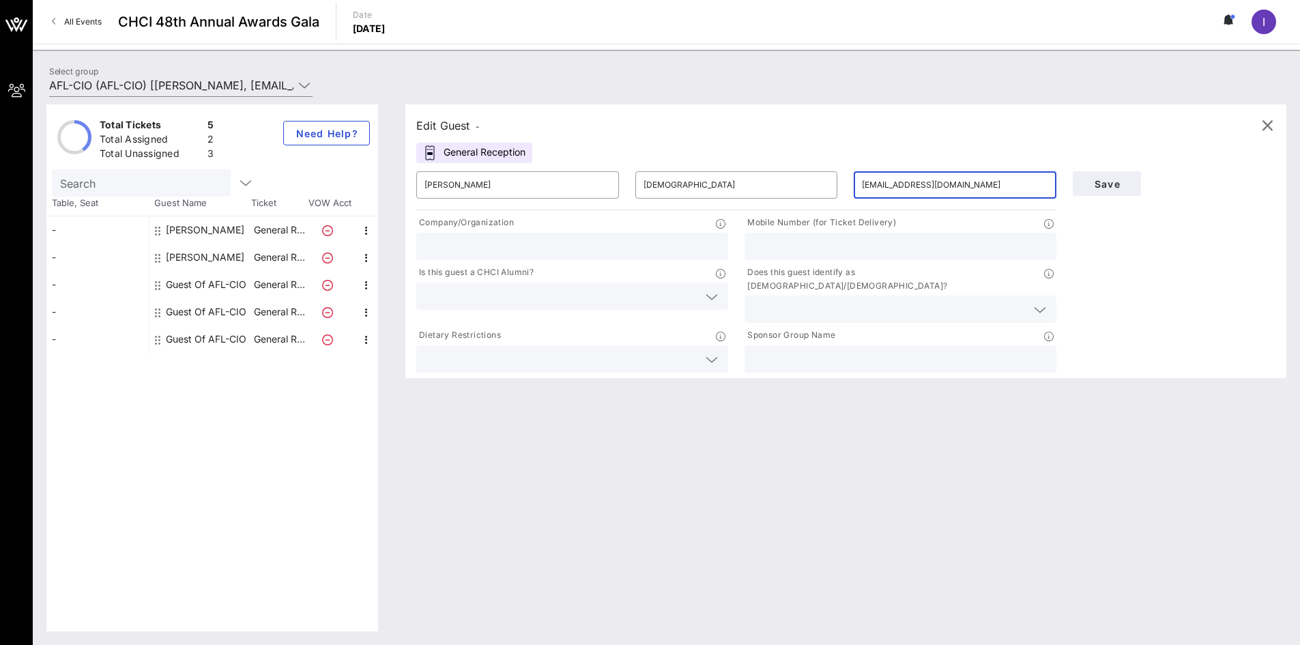
click at [792, 236] on div at bounding box center [901, 246] width 296 height 27
paste input "(202) 637-5174"
type input "(202) 637-5174"
click at [614, 248] on input "text" at bounding box center [573, 247] width 296 height 18
type input "s"
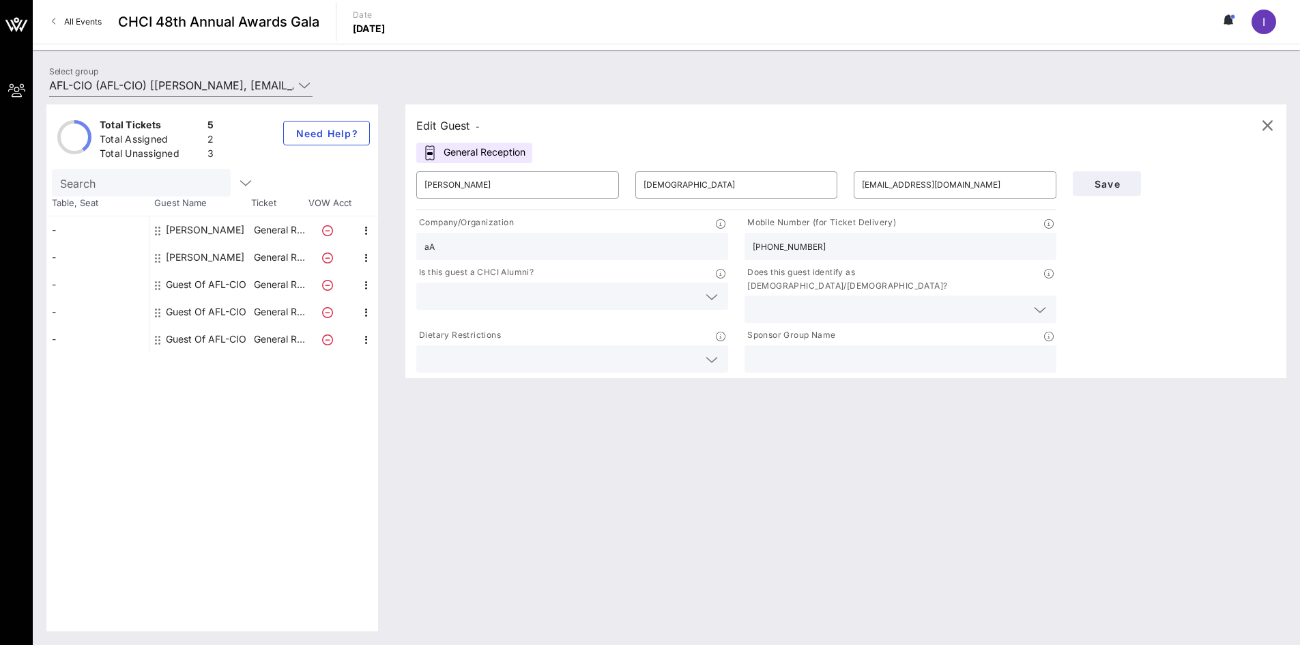
type input "a"
drag, startPoint x: 614, startPoint y: 248, endPoint x: 328, endPoint y: 239, distance: 286.1
click at [328, 239] on div "Total Tickets 5 Total Assigned 2 Total Unassigned 3 Need Help? Search Table, Se…" at bounding box center [666, 367] width 1240 height 527
type input "AFL-CIO"
click at [832, 350] on input "text" at bounding box center [901, 359] width 296 height 18
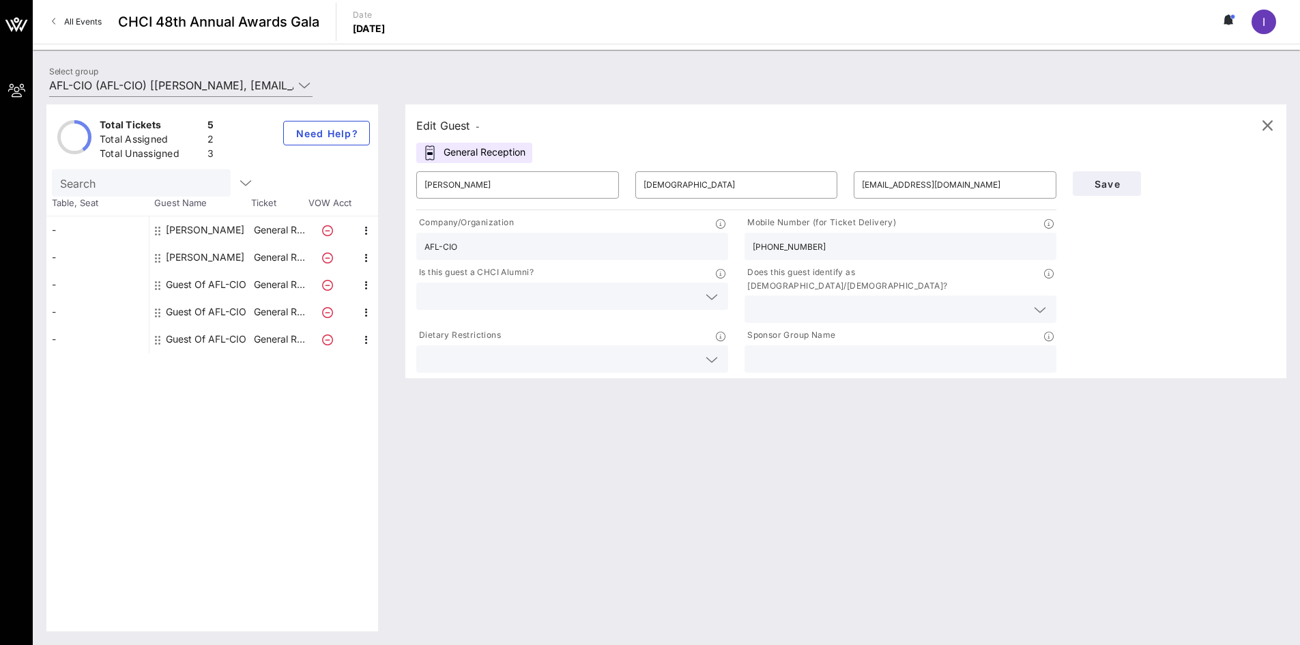
paste input "AFL-CIO"
type input "AFL-CIO"
click at [646, 303] on input "text" at bounding box center [562, 296] width 274 height 18
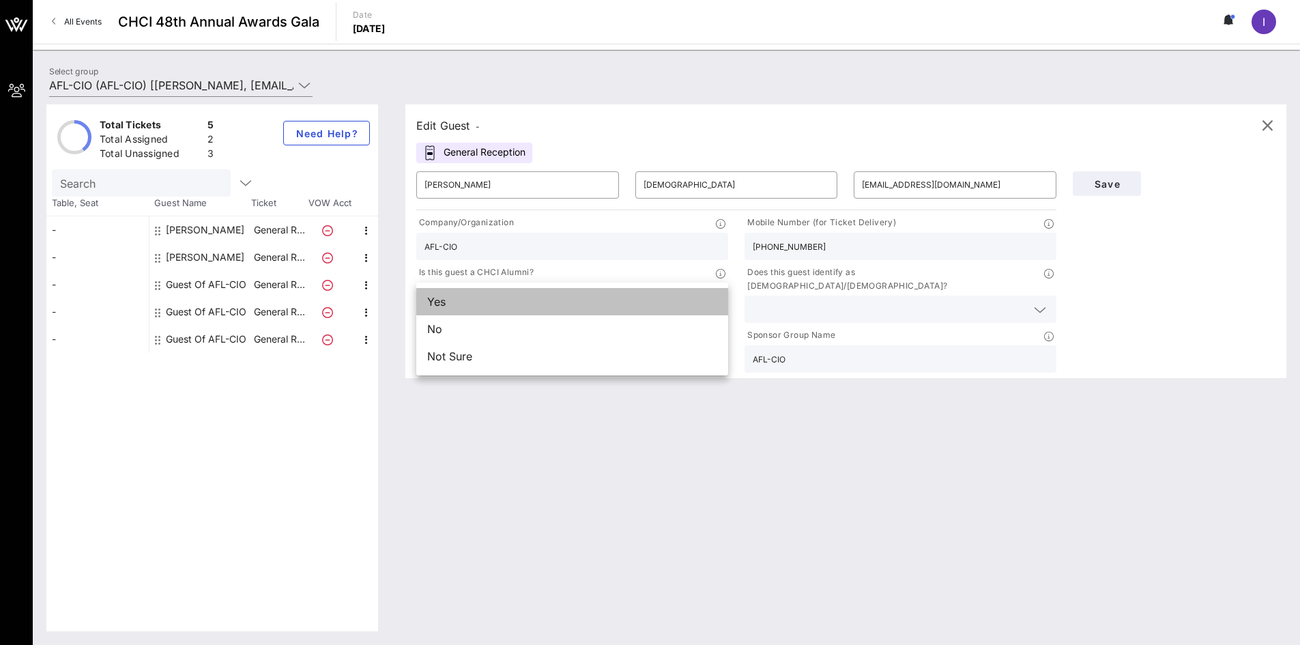
click at [562, 305] on div "Yes" at bounding box center [572, 301] width 312 height 27
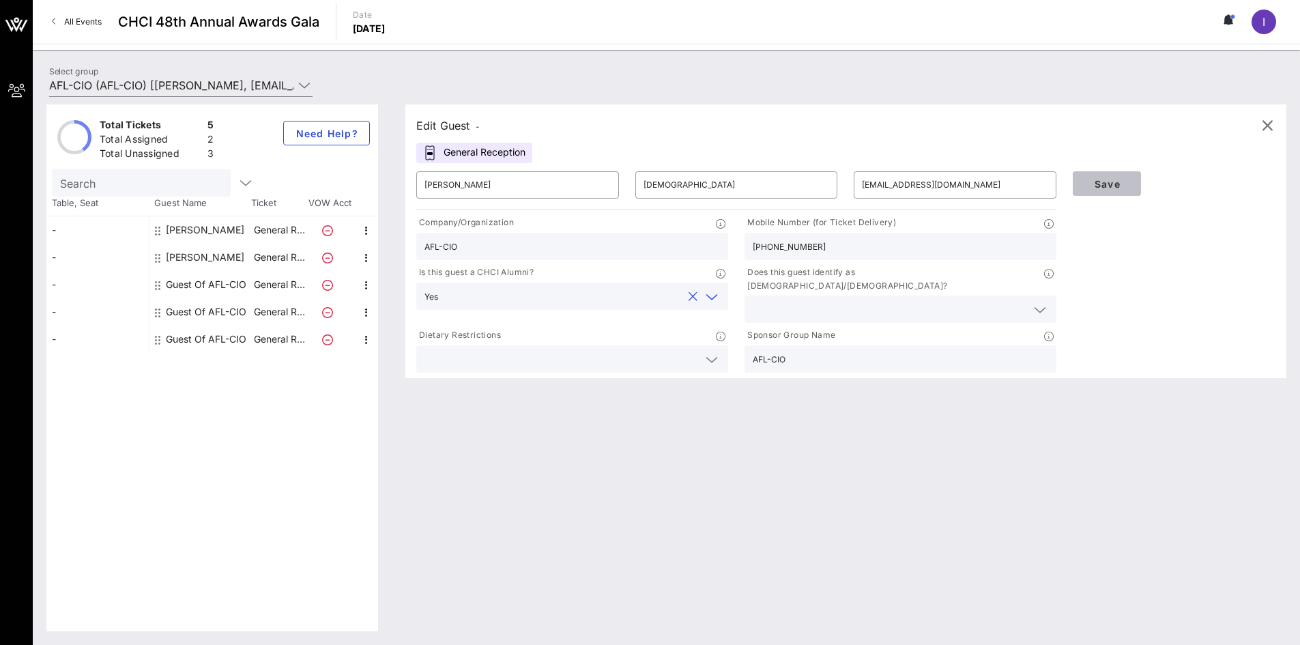
click at [1083, 181] on button "Save" at bounding box center [1107, 183] width 68 height 25
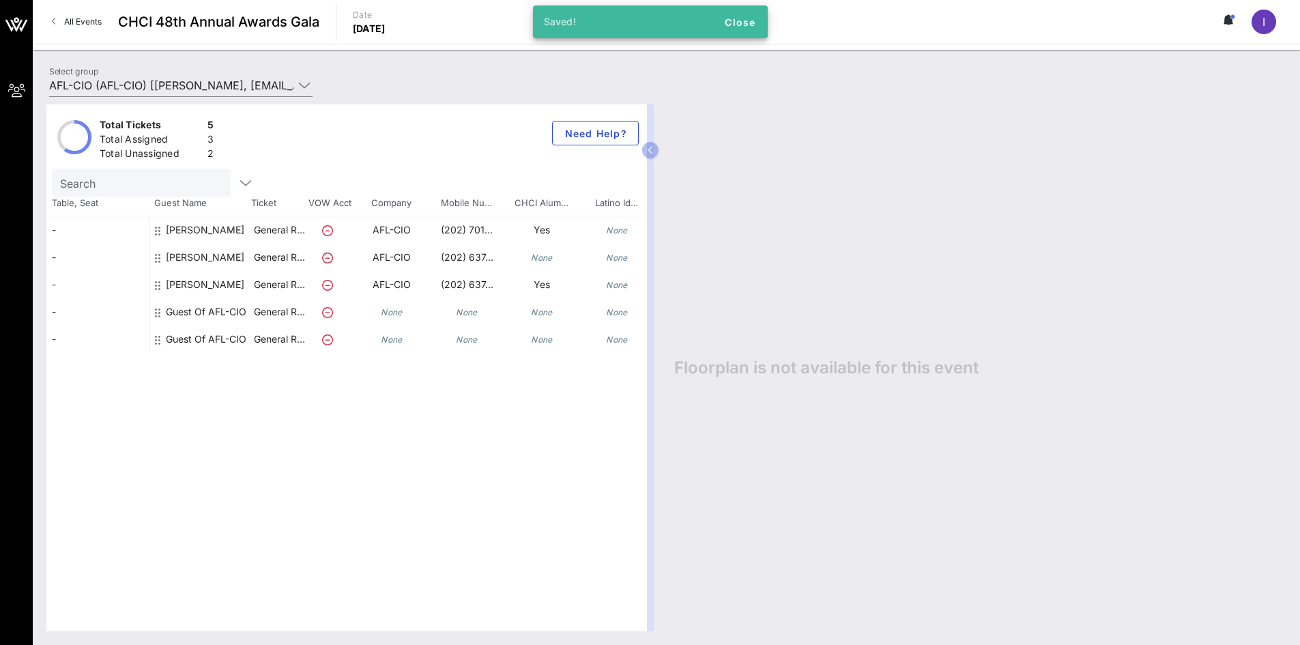
click at [188, 308] on div "Guest Of AFL-CIO" at bounding box center [206, 311] width 81 height 27
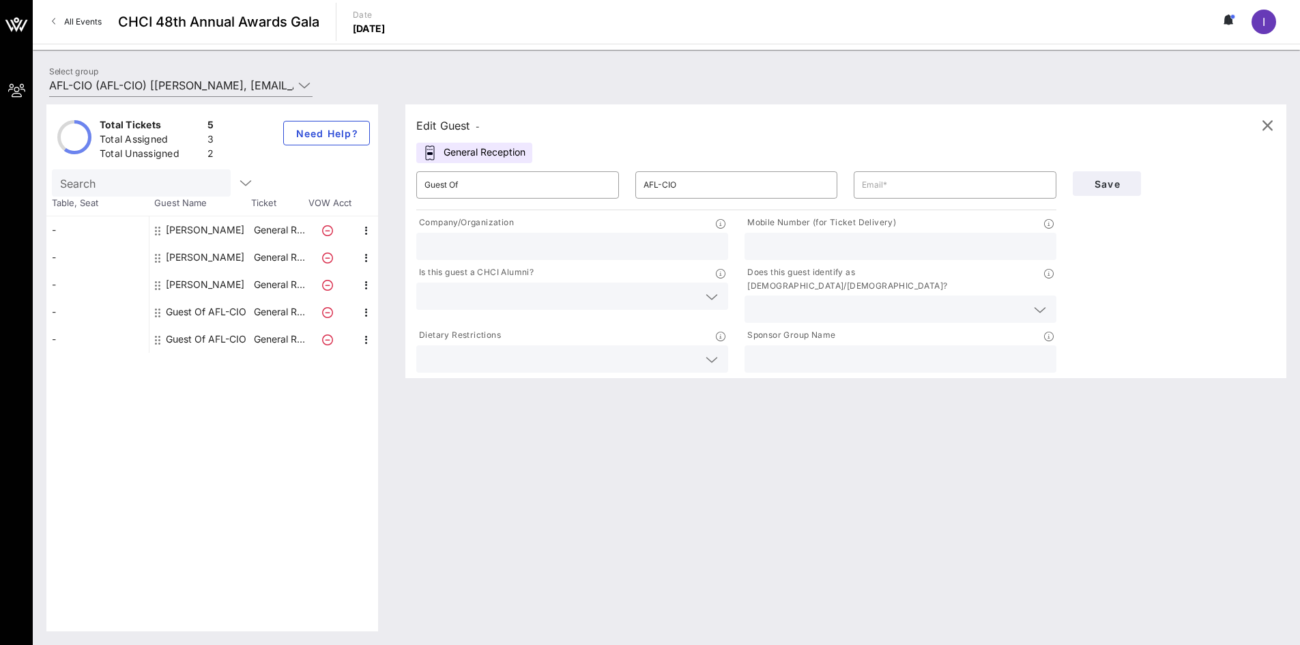
click at [175, 309] on div "Guest Of AFL-CIO" at bounding box center [206, 311] width 81 height 27
drag, startPoint x: 544, startPoint y: 186, endPoint x: 346, endPoint y: 176, distance: 198.2
click at [346, 176] on div "Total Tickets 5 Total Assigned 3 Total Unassigned 2 Need Help? Search Table, Se…" at bounding box center [666, 367] width 1240 height 527
type input "g"
type input "Greg"
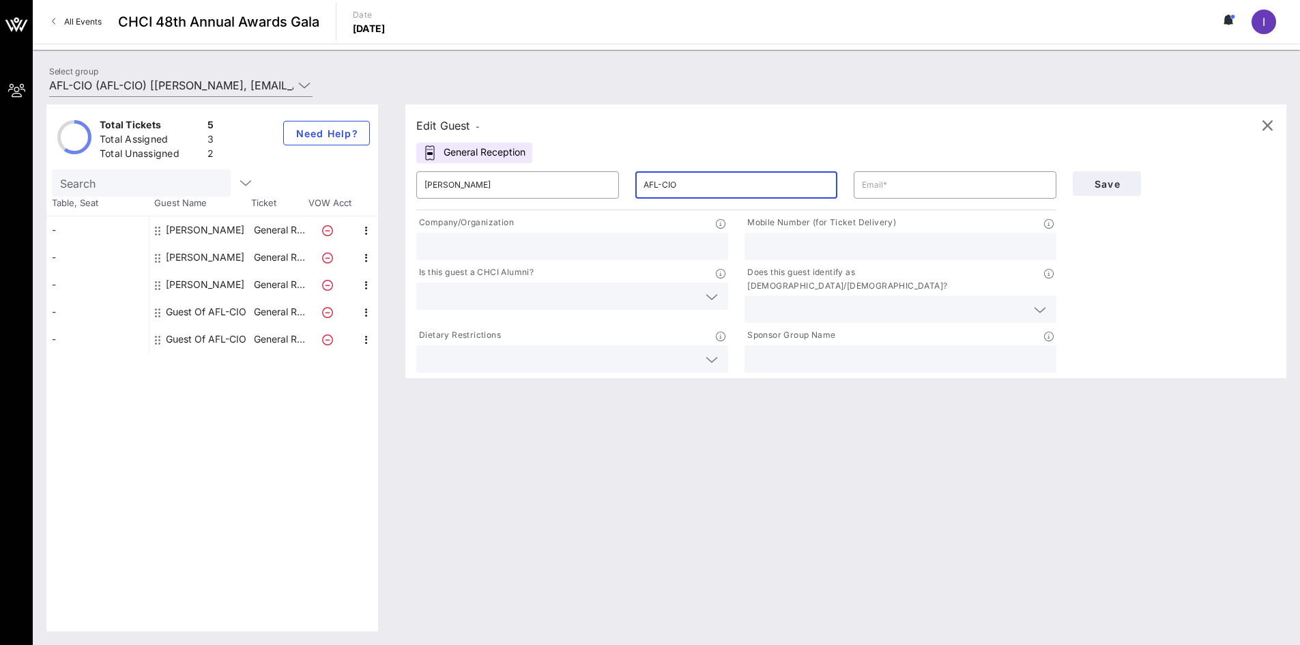
click at [733, 183] on input "AFL-CIO" at bounding box center [737, 185] width 186 height 22
paste input "Jefferson"
drag, startPoint x: 733, startPoint y: 183, endPoint x: 620, endPoint y: 184, distance: 112.6
click at [620, 184] on div "​ Greg ​ AFL-CIO Jefferson ​" at bounding box center [736, 185] width 657 height 44
paste input "text"
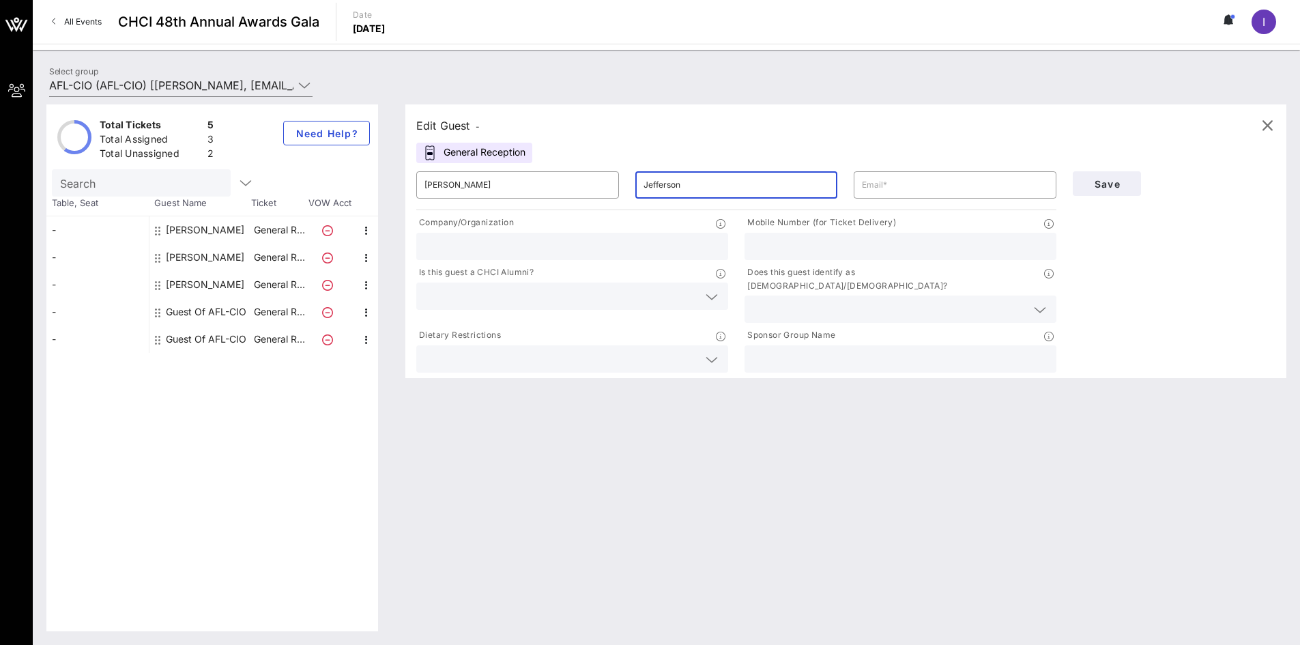
type input "Jefferson"
click at [917, 175] on input "text" at bounding box center [955, 185] width 186 height 22
paste input "Gjefferson@aflcio.org"
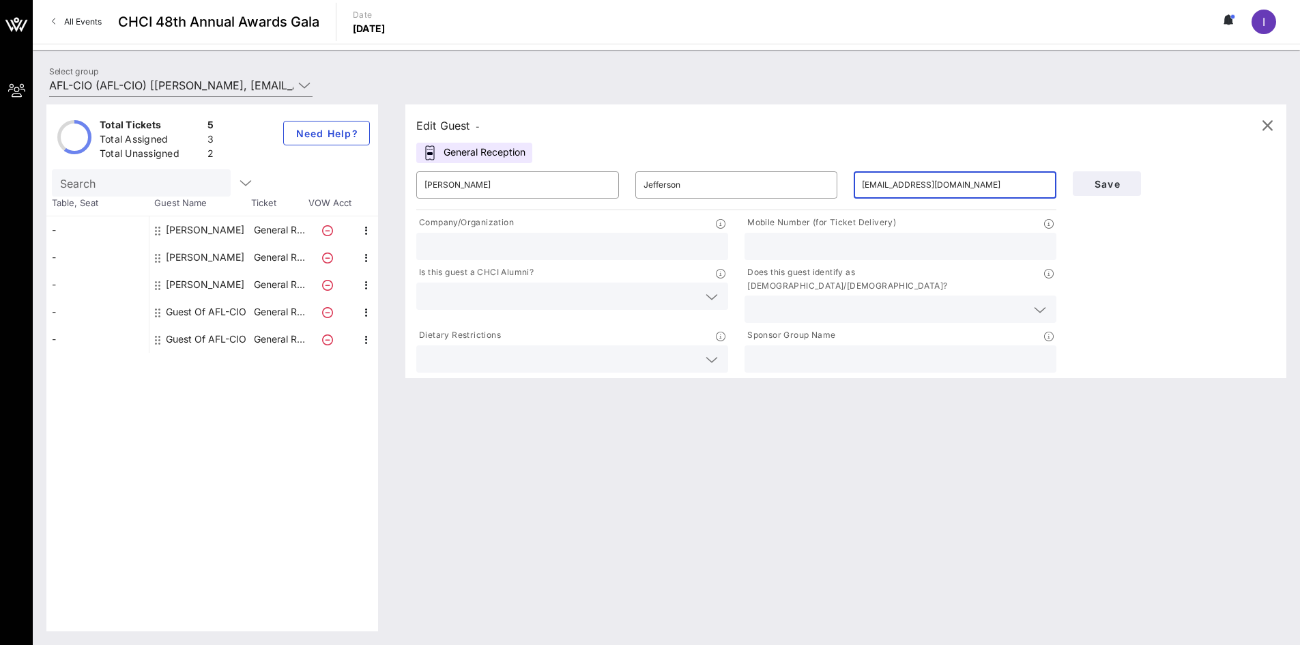
type input "Gjefferson@aflcio.org"
click at [863, 231] on div "Mobile Number (for Ticket Delivery)" at bounding box center [901, 224] width 312 height 17
click at [856, 246] on input "text" at bounding box center [901, 247] width 296 height 18
click at [962, 235] on div at bounding box center [901, 246] width 296 height 27
paste input "(202) 294-2719"
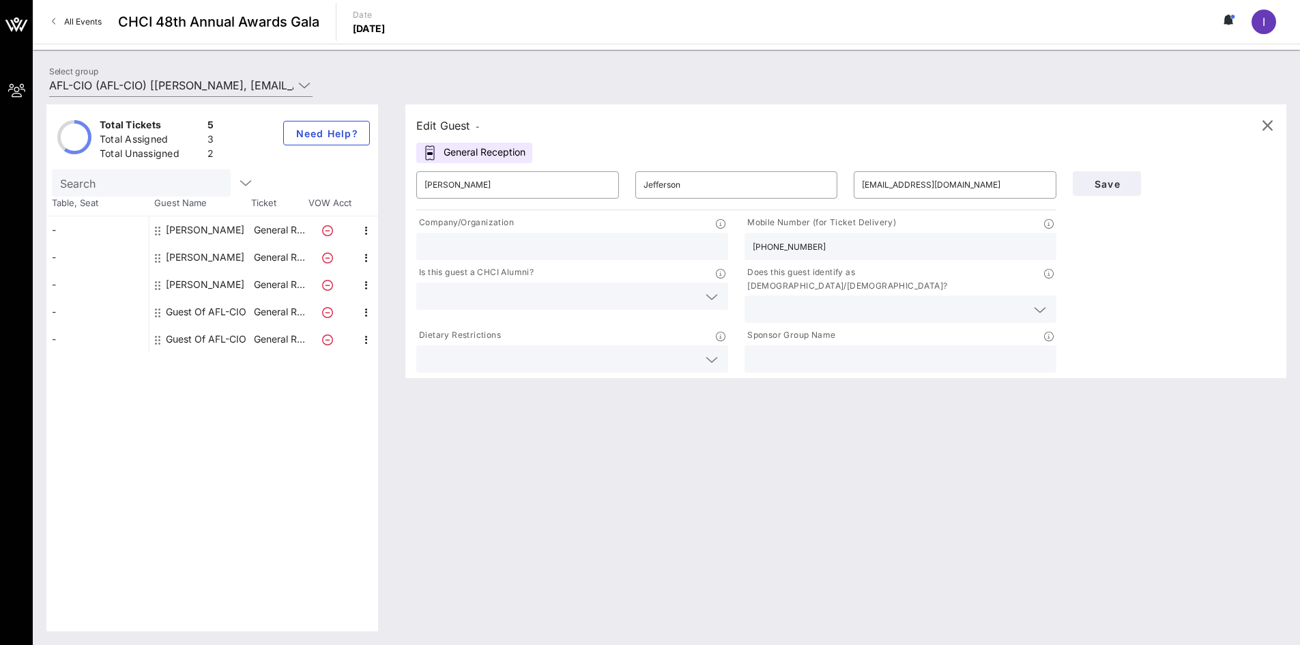
type input "(202) 294-2719"
click at [566, 237] on div at bounding box center [573, 246] width 296 height 27
type input "AFL-CIO"
click at [819, 353] on input "text" at bounding box center [901, 359] width 296 height 18
type input "AFL-CIO"
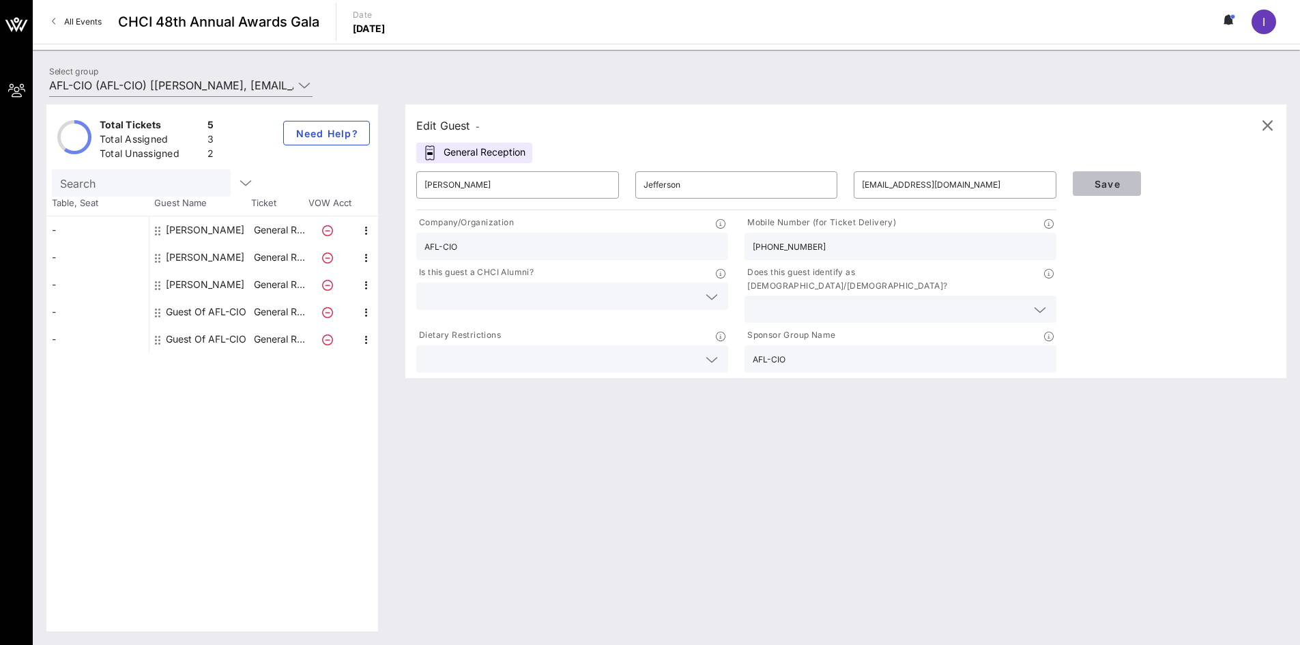
click at [1097, 180] on span "Save" at bounding box center [1107, 184] width 46 height 12
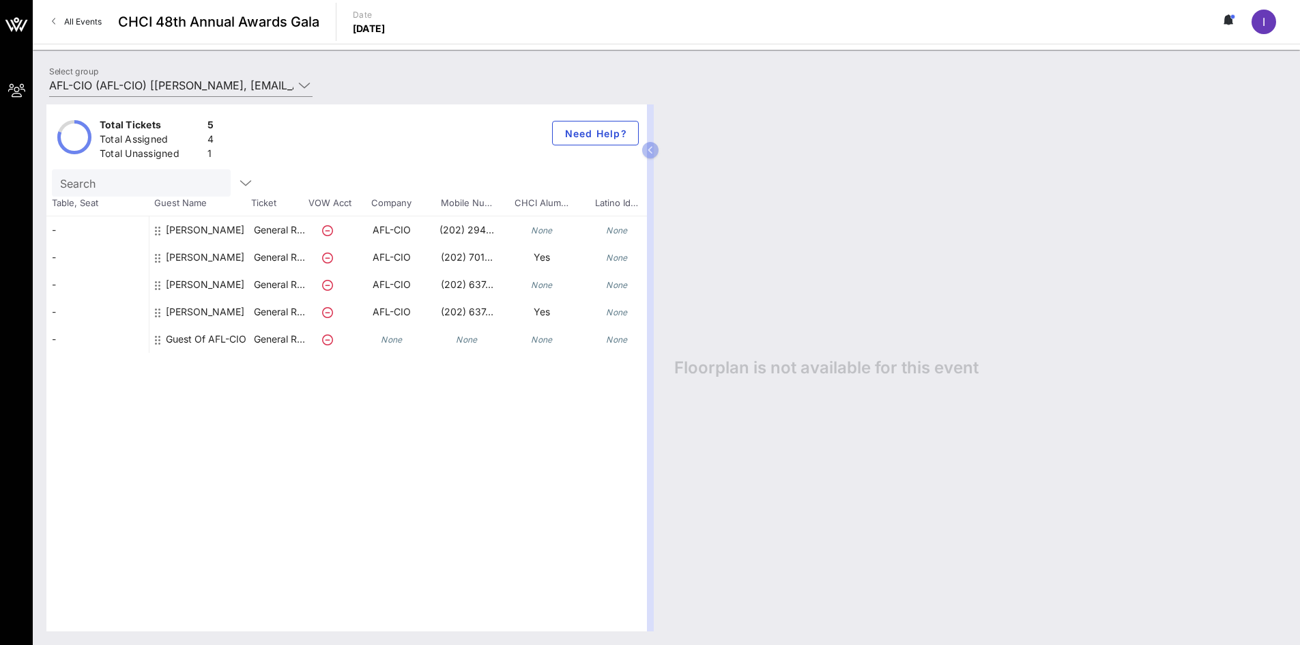
click at [72, 17] on span "All Events" at bounding box center [83, 21] width 38 height 10
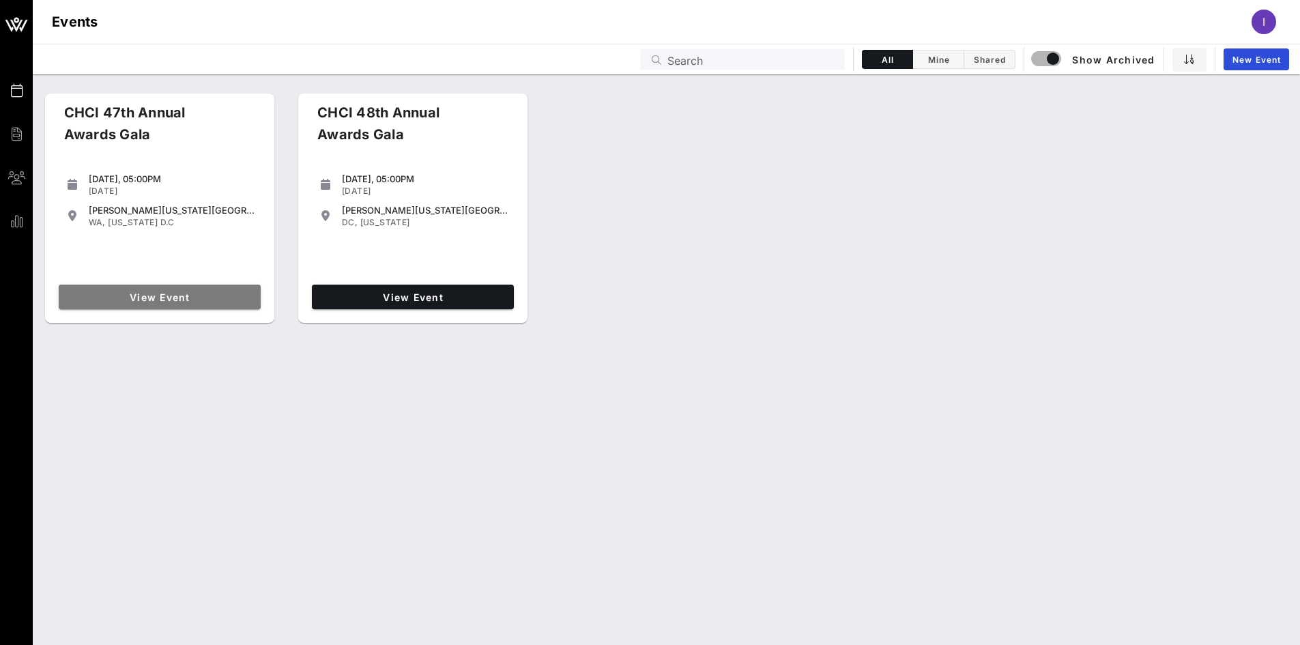
click at [184, 300] on span "View Event" at bounding box center [159, 297] width 191 height 12
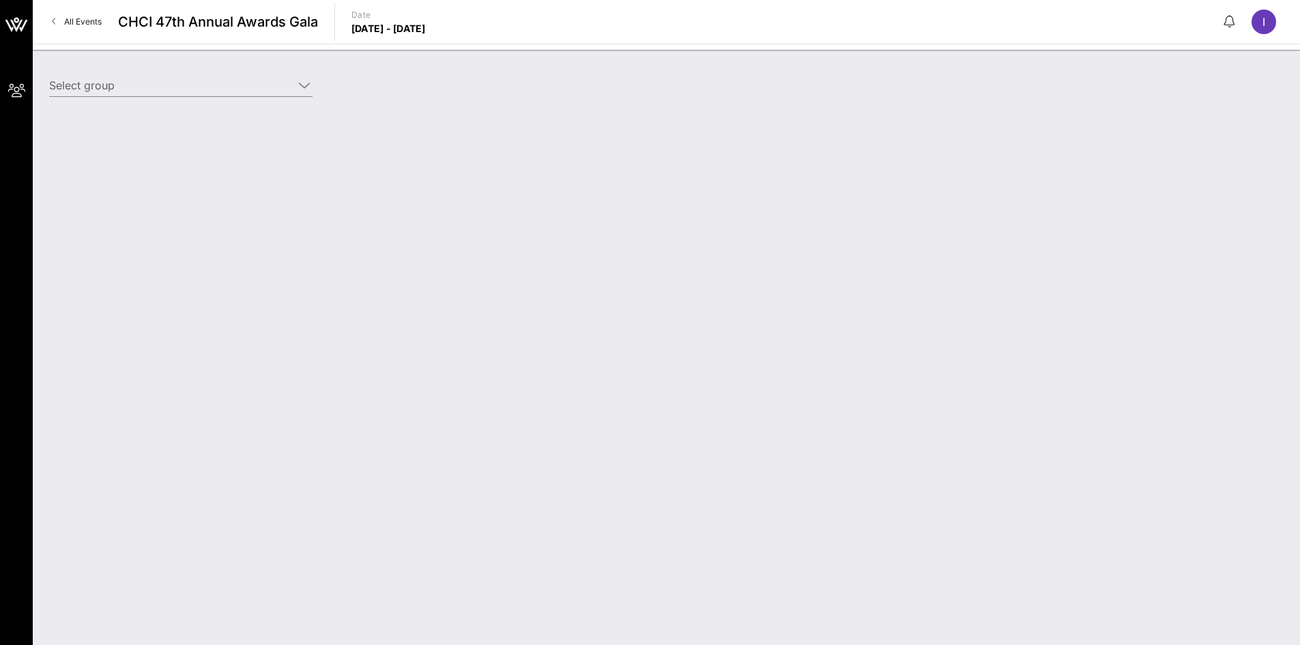
type input "AFLCIO (AFL-CIO) [Isabel Blake, iblake@aflcio.org]"
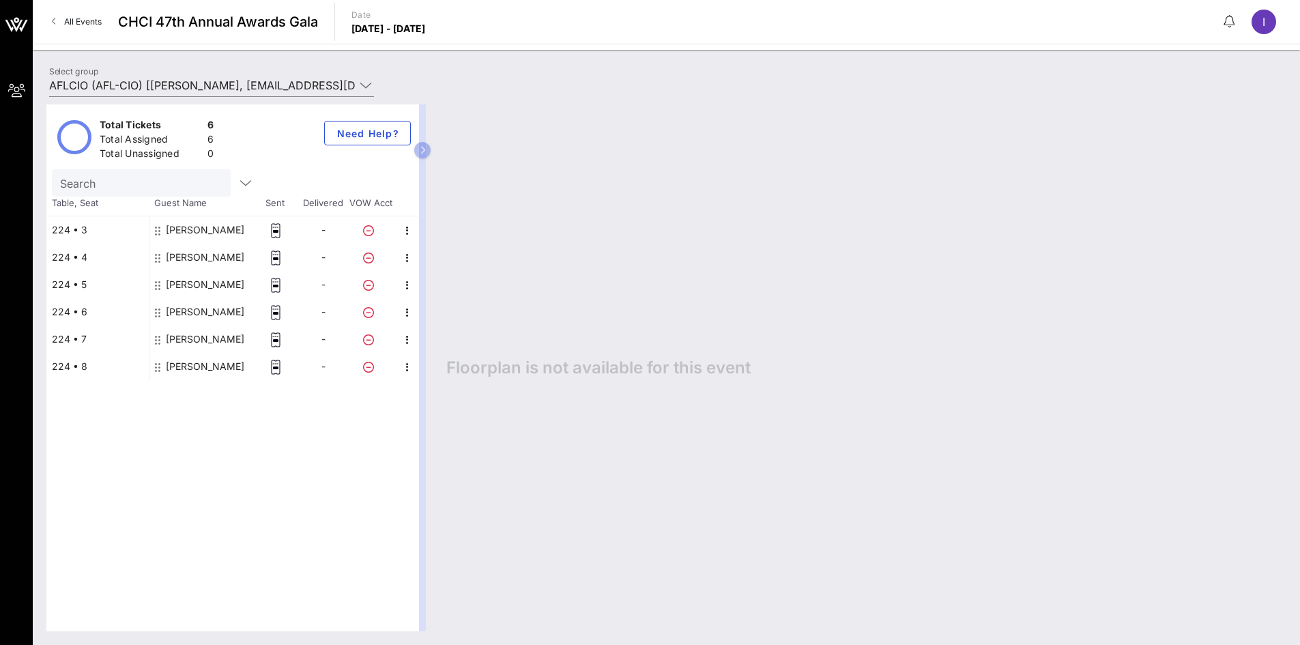
click at [57, 27] on link "All Events" at bounding box center [77, 22] width 66 height 22
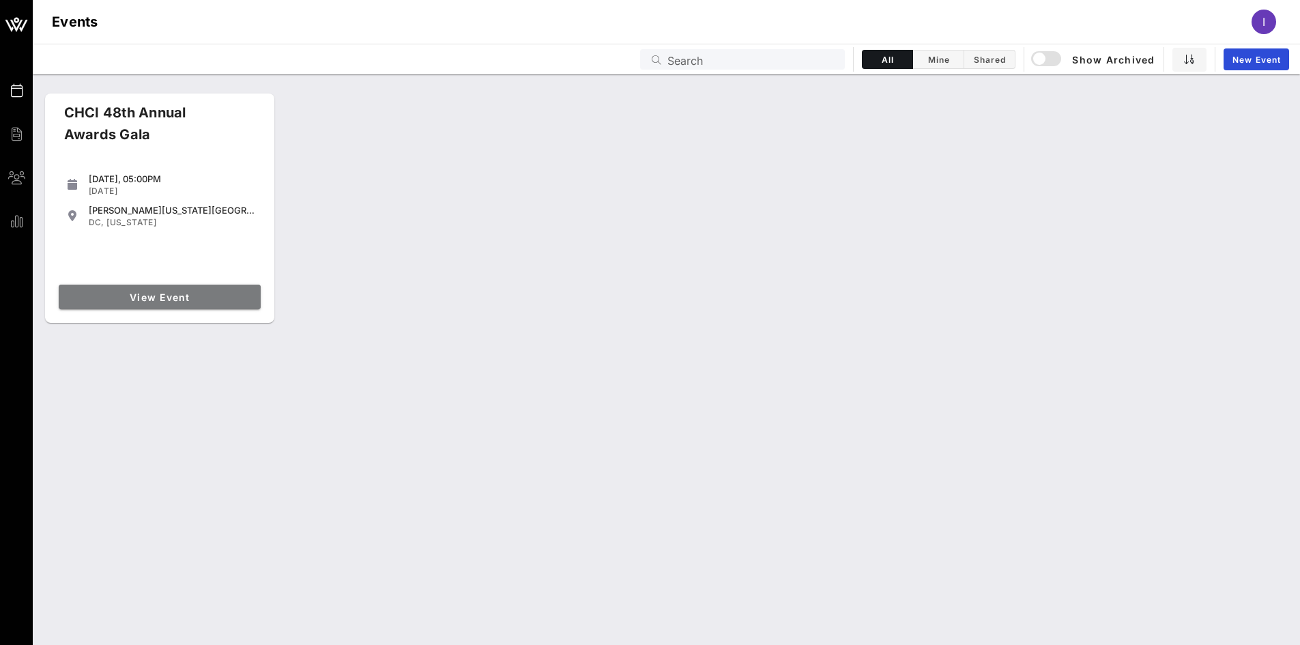
click at [159, 291] on span "View Event" at bounding box center [159, 297] width 191 height 12
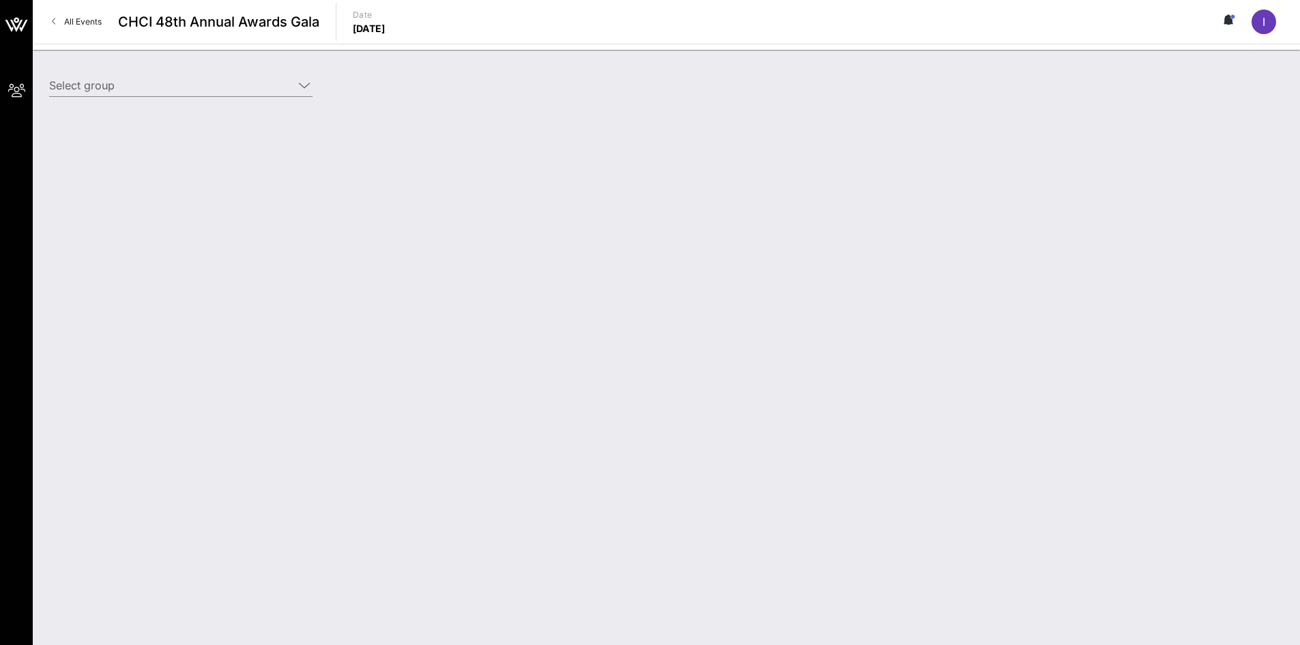
type input "AFL-CIO (AFL-CIO) [Isabel Blake, iblake@aflcio.org]"
